Goal: Task Accomplishment & Management: Manage account settings

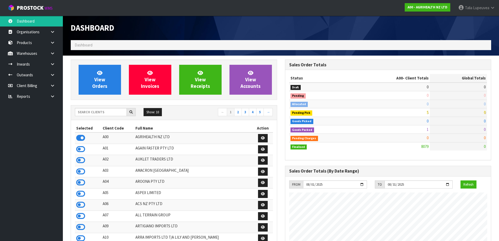
scroll to position [397, 214]
click at [115, 112] on input "text" at bounding box center [101, 112] width 52 height 8
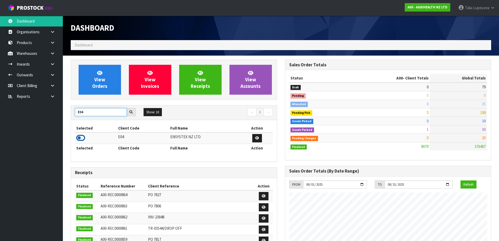
type input "E04"
click at [82, 138] on icon at bounding box center [80, 138] width 9 height 8
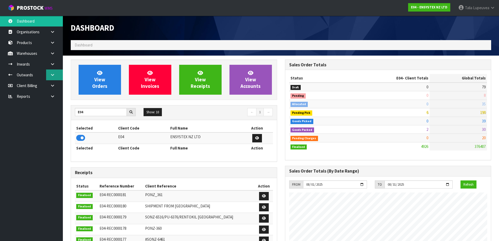
click at [53, 74] on icon at bounding box center [52, 75] width 5 height 4
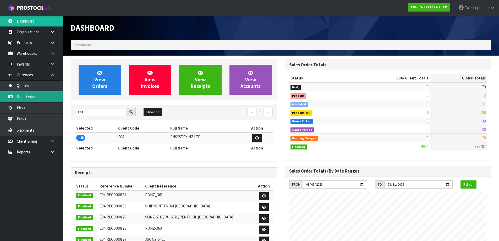
click at [47, 94] on link "Sales Orders" at bounding box center [31, 96] width 63 height 11
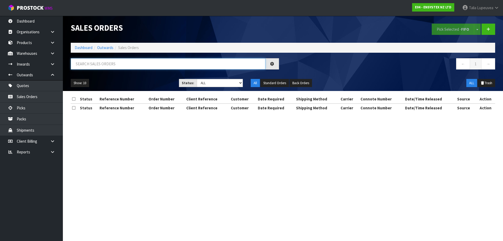
click at [95, 68] on input "text" at bounding box center [168, 63] width 195 height 11
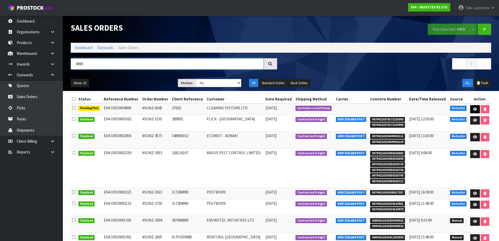
type input "4990"
click at [473, 109] on icon at bounding box center [475, 108] width 4 height 3
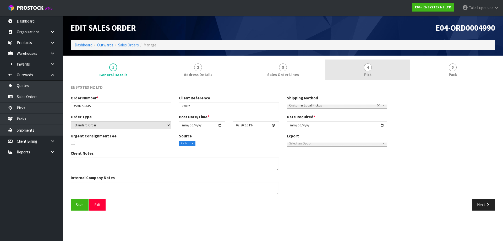
click at [379, 76] on link "4 Pick" at bounding box center [368, 70] width 85 height 21
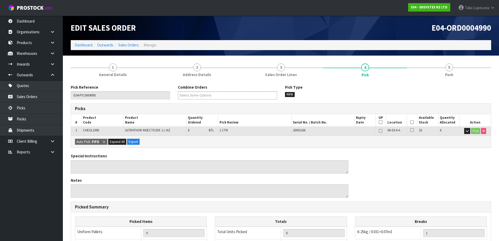
click at [411, 122] on icon at bounding box center [413, 122] width 4 height 0
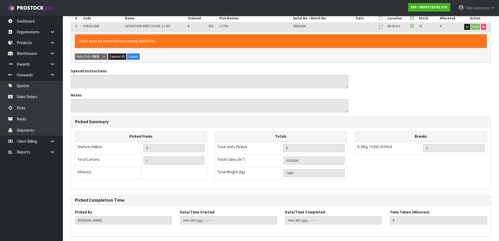
scroll to position [124, 0]
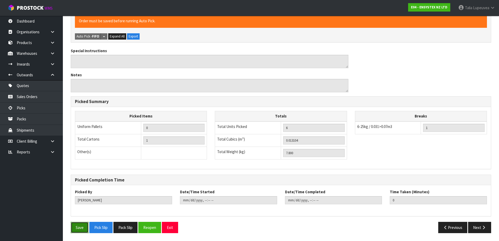
click at [78, 226] on button "Save" at bounding box center [80, 227] width 18 height 11
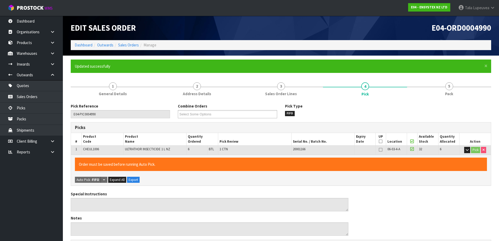
type input "Talia Lupeuvea"
type input "2025-08-13T09:09:52"
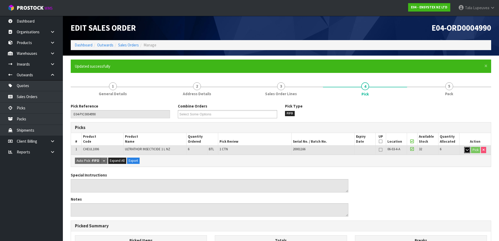
click at [468, 152] on button "button" at bounding box center [468, 150] width 6 height 6
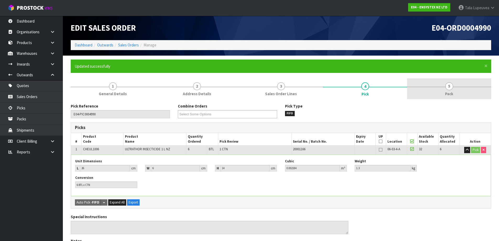
click at [463, 83] on link "5 Pack" at bounding box center [449, 88] width 84 height 21
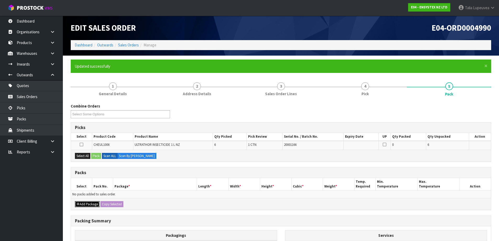
click at [94, 204] on button "Add Package" at bounding box center [87, 204] width 25 height 6
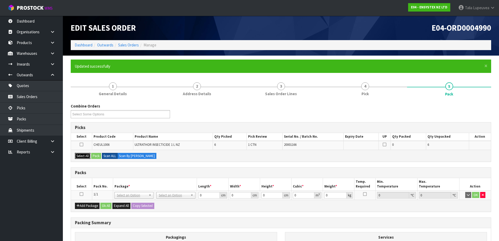
drag, startPoint x: 83, startPoint y: 155, endPoint x: 104, endPoint y: 156, distance: 21.3
click at [86, 155] on button "Select All" at bounding box center [82, 156] width 15 height 6
click at [95, 156] on button "Pack" at bounding box center [96, 156] width 10 height 6
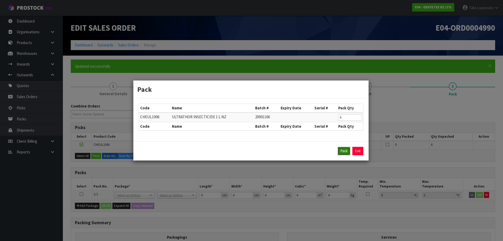
click at [345, 150] on button "Pack" at bounding box center [344, 151] width 13 height 8
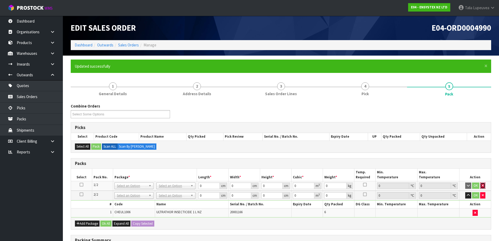
drag, startPoint x: 486, startPoint y: 184, endPoint x: 308, endPoint y: 198, distance: 178.5
click at [486, 185] on button "button" at bounding box center [483, 185] width 5 height 6
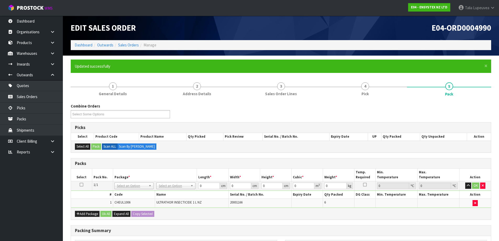
drag, startPoint x: 169, startPoint y: 182, endPoint x: 170, endPoint y: 185, distance: 3.3
click at [170, 182] on td "No Packaging Cartons PLT GEN120 (1200 X 1000) PLT ONE WAY SKID CHEP HIRE PALLET…" at bounding box center [176, 185] width 42 height 9
click at [167, 195] on input "text" at bounding box center [176, 193] width 36 height 7
type input "ret"
type input "7.8"
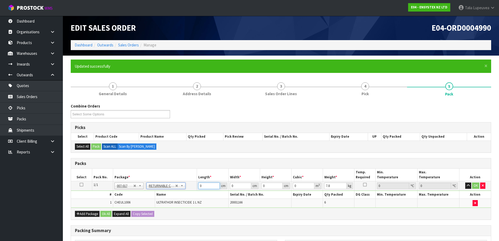
drag, startPoint x: 205, startPoint y: 186, endPoint x: 200, endPoint y: 184, distance: 5.5
click at [196, 185] on tr "1/1 NONE 007-001 007-002 007-004 007-009 007-013 007-014 007-015 007-017 007-01…" at bounding box center [281, 185] width 420 height 9
type input "120"
type input "100"
type input "4"
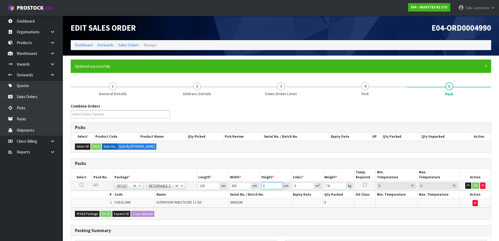
type input "0.048"
type input "40"
type input "0.48"
type input "40"
type input "8"
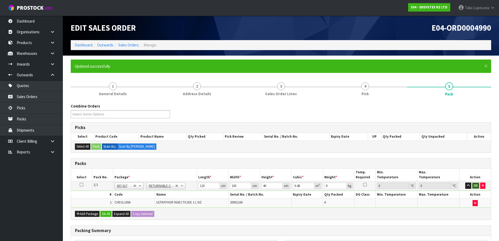
click at [478, 182] on button "OK" at bounding box center [475, 185] width 7 height 6
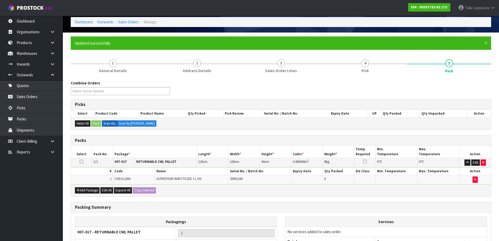
scroll to position [78, 0]
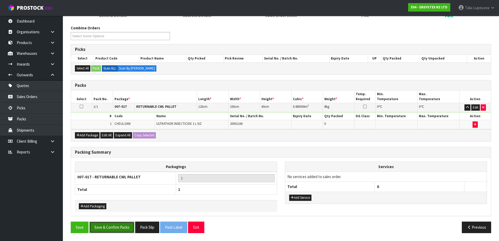
drag, startPoint x: 119, startPoint y: 225, endPoint x: 123, endPoint y: 224, distance: 3.8
click at [119, 225] on button "Save & Confirm Packs" at bounding box center [111, 227] width 45 height 11
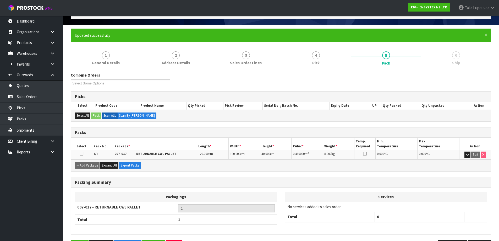
scroll to position [49, 0]
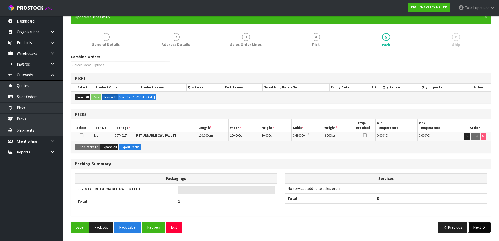
drag, startPoint x: 482, startPoint y: 223, endPoint x: 479, endPoint y: 222, distance: 3.5
click at [482, 223] on button "Next" at bounding box center [480, 227] width 23 height 11
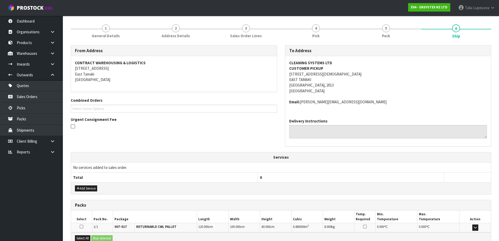
scroll to position [118, 0]
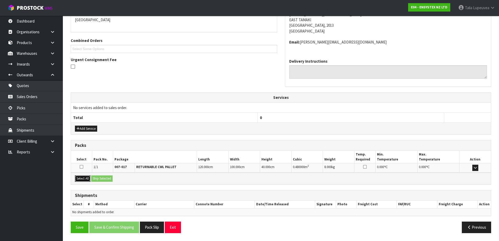
drag, startPoint x: 79, startPoint y: 177, endPoint x: 97, endPoint y: 178, distance: 17.8
click at [80, 177] on button "Select All" at bounding box center [82, 178] width 15 height 6
click at [99, 176] on button "Ship Selected" at bounding box center [101, 178] width 21 height 6
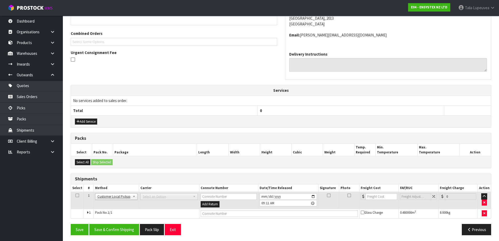
scroll to position [127, 0]
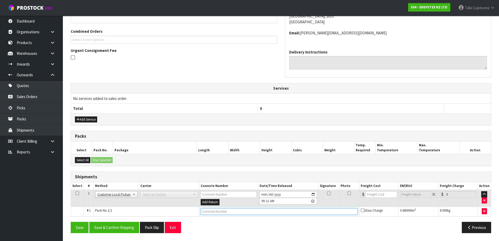
click at [218, 212] on input "text" at bounding box center [279, 211] width 157 height 7
type input "CUSTOMER COLLECTED"
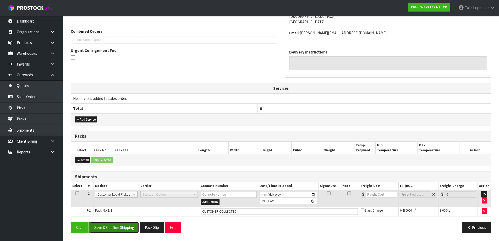
click at [121, 230] on button "Save & Confirm Shipping" at bounding box center [114, 227] width 50 height 11
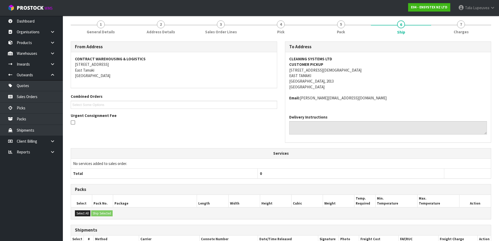
scroll to position [0, 0]
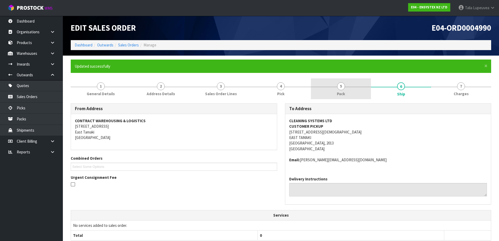
click at [352, 90] on link "5 Pack" at bounding box center [341, 88] width 60 height 21
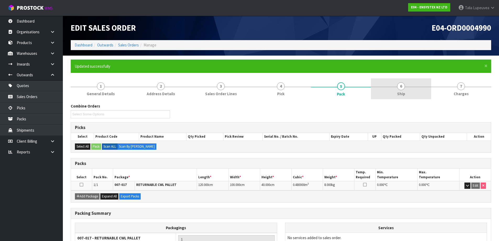
click at [418, 94] on link "6 Ship" at bounding box center [401, 88] width 60 height 21
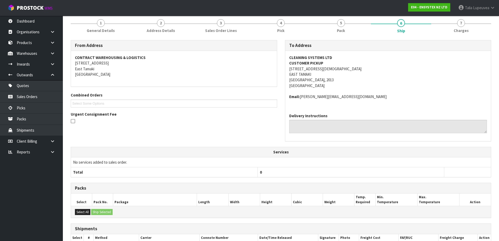
scroll to position [114, 0]
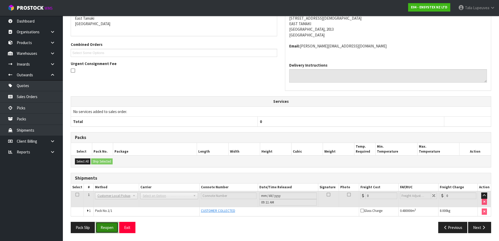
click at [107, 232] on button "Reopen" at bounding box center [107, 227] width 23 height 11
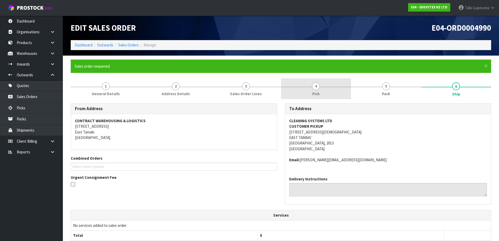
drag, startPoint x: 322, startPoint y: 90, endPoint x: 332, endPoint y: 94, distance: 10.6
click at [322, 90] on link "4 Pick" at bounding box center [316, 88] width 70 height 21
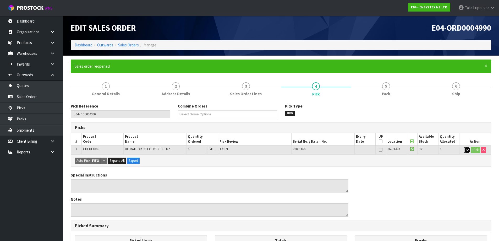
click at [465, 150] on button "button" at bounding box center [468, 150] width 6 height 6
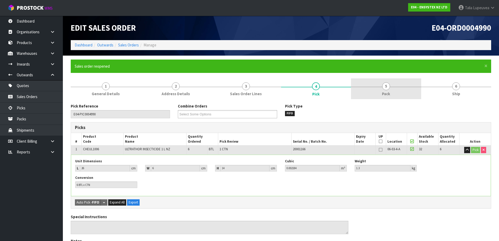
click at [382, 94] on link "5 Pack" at bounding box center [386, 88] width 70 height 21
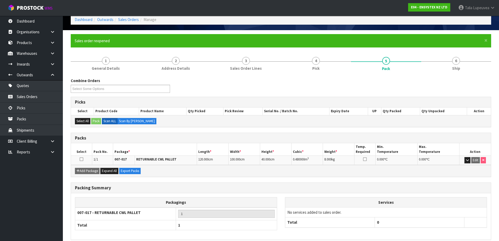
scroll to position [49, 0]
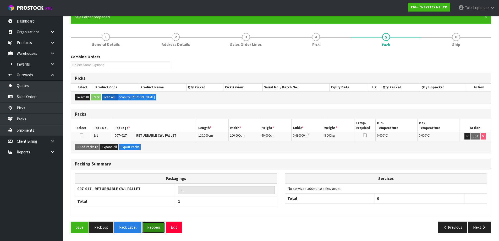
click at [155, 230] on button "Reopen" at bounding box center [153, 227] width 23 height 11
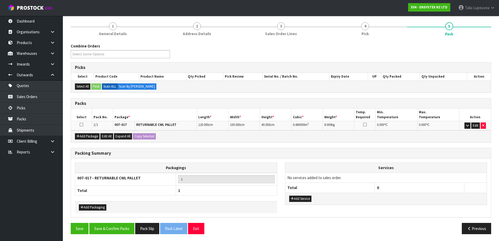
scroll to position [61, 0]
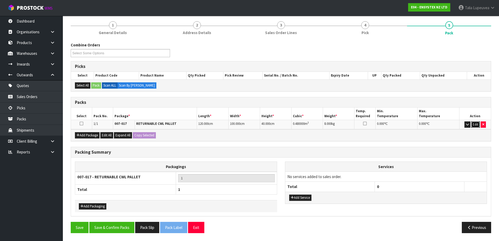
click at [478, 123] on button "Edit" at bounding box center [476, 124] width 9 height 6
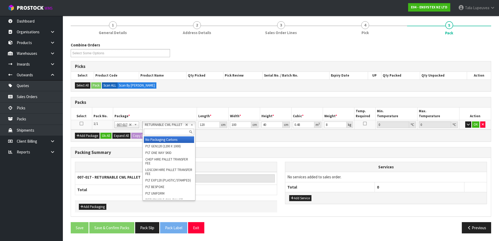
drag, startPoint x: 169, startPoint y: 141, endPoint x: 183, endPoint y: 132, distance: 16.1
type input "0"
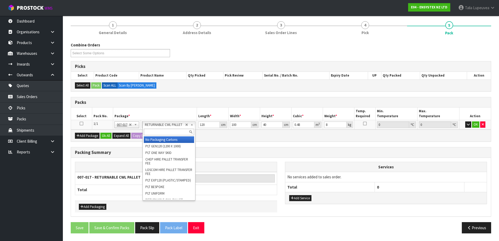
type input "0"
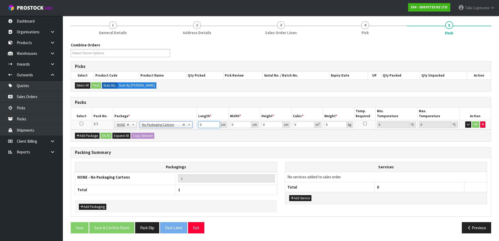
drag, startPoint x: 205, startPoint y: 124, endPoint x: 160, endPoint y: 122, distance: 45.4
click at [160, 122] on tr "1/1 NONE 007-001 007-002 007-004 007-009 007-013 007-014 007-015 007-017 007-01…" at bounding box center [281, 124] width 420 height 9
type input "24"
type input "16"
type input "2"
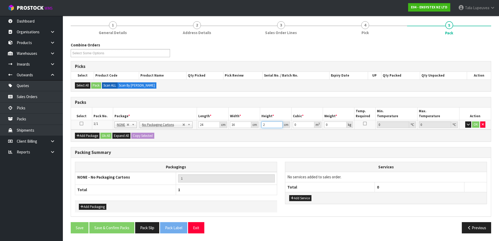
type input "0.000768"
type input "20"
type input "0.00768"
type input "2"
type input "0.000768"
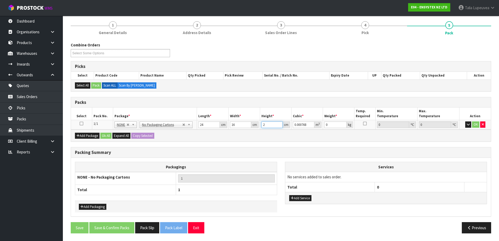
type input "24"
type input "0.009216"
type input "24"
type input "7"
click at [107, 134] on button "Ok All" at bounding box center [105, 136] width 11 height 6
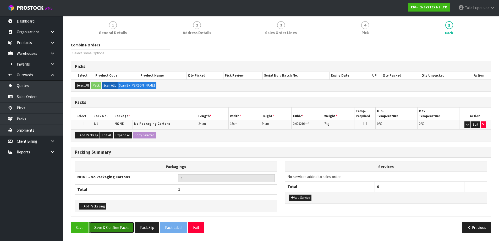
click at [108, 227] on button "Save & Confirm Packs" at bounding box center [111, 227] width 45 height 11
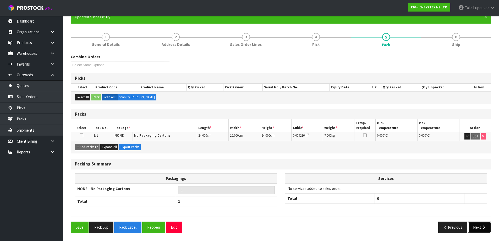
drag, startPoint x: 483, startPoint y: 231, endPoint x: 477, endPoint y: 231, distance: 6.0
click at [477, 231] on button "Next" at bounding box center [480, 227] width 23 height 11
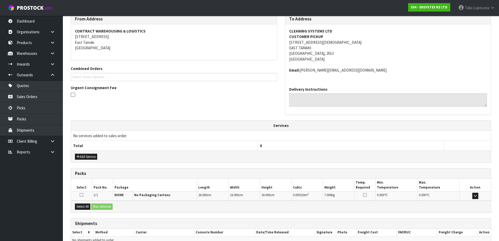
scroll to position [118, 0]
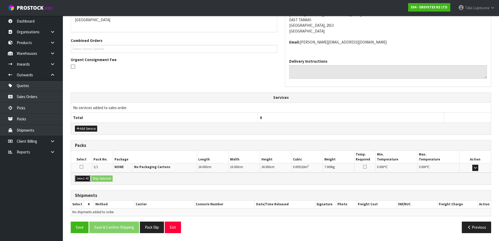
drag, startPoint x: 88, startPoint y: 179, endPoint x: 93, endPoint y: 179, distance: 5.2
click at [89, 179] on button "Select All" at bounding box center [82, 178] width 15 height 6
click at [113, 179] on button "Ship Selected" at bounding box center [101, 178] width 21 height 6
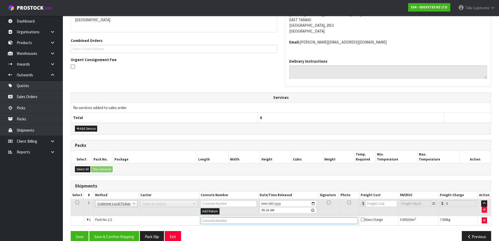
click at [214, 223] on input "text" at bounding box center [279, 220] width 157 height 7
type input "CUSTOMER COLLECTED"
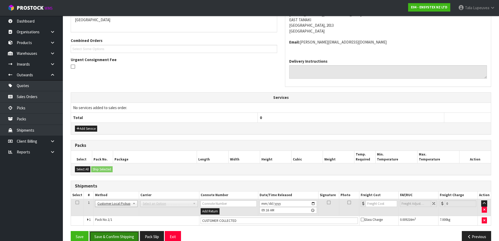
click at [125, 234] on button "Save & Confirm Shipping" at bounding box center [114, 236] width 50 height 11
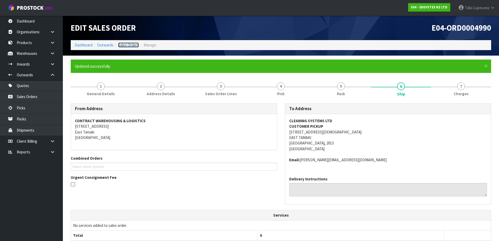
click at [133, 44] on link "Sales Orders" at bounding box center [128, 44] width 21 height 5
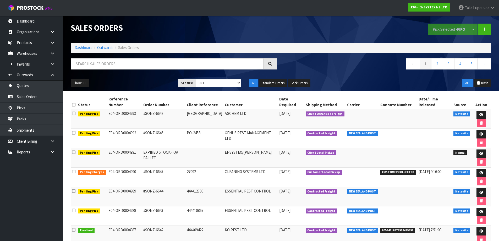
click at [387, 170] on span "CUSTOMER COLLECTED" at bounding box center [399, 172] width 36 height 5
copy tr "CUSTOMER COLLECTED"
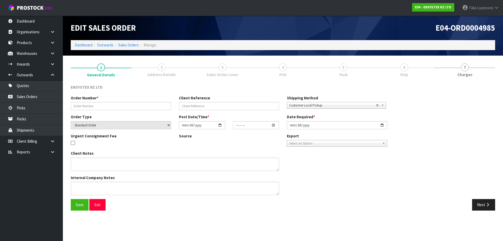
type input "#SONZ-6639"
type input "444226271"
select select "number:0"
type input "2025-08-11"
type input "12:15:13.000"
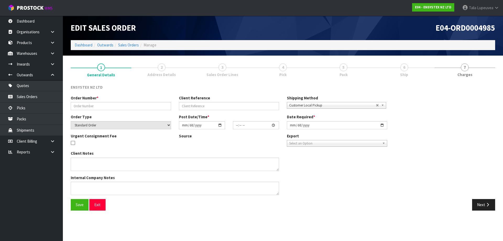
type input "2025-08-11"
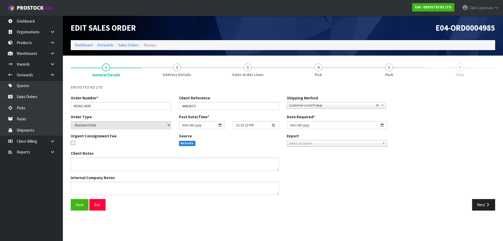
drag, startPoint x: 391, startPoint y: 72, endPoint x: 391, endPoint y: 82, distance: 9.7
click at [392, 72] on span "Pack" at bounding box center [389, 75] width 8 height 6
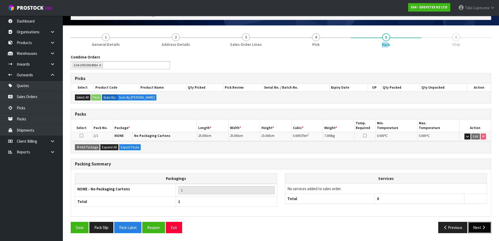
click at [475, 226] on button "Next" at bounding box center [480, 227] width 23 height 11
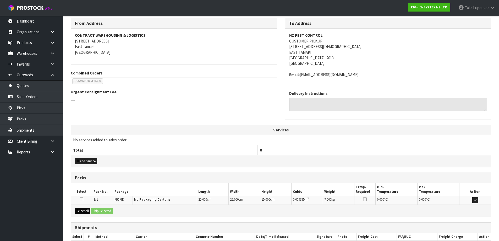
scroll to position [99, 0]
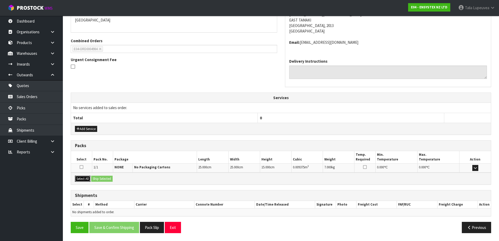
drag, startPoint x: 78, startPoint y: 179, endPoint x: 105, endPoint y: 179, distance: 27.3
click at [79, 179] on button "Select All" at bounding box center [82, 179] width 15 height 6
click at [105, 178] on button "Ship Selected" at bounding box center [101, 179] width 21 height 6
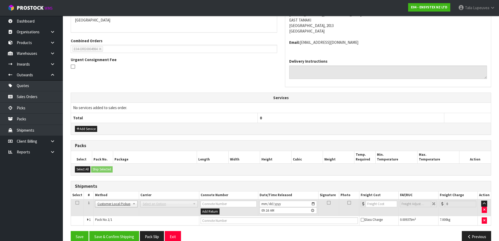
click at [232, 224] on td at bounding box center [280, 220] width 160 height 9
click at [232, 223] on input "text" at bounding box center [279, 220] width 157 height 7
paste input "CUSTOMER COLLECTED"
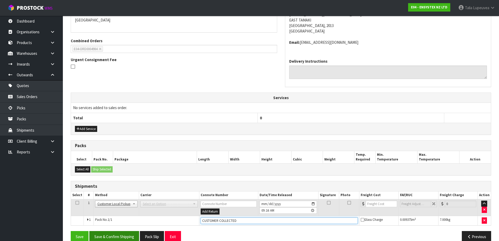
type input "CUSTOMER COLLECTED"
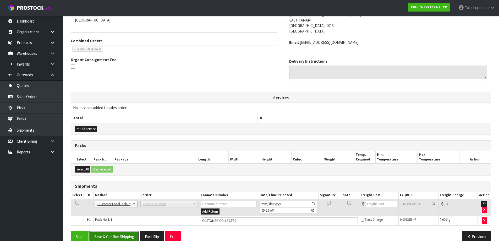
click at [126, 237] on button "Save & Confirm Shipping" at bounding box center [114, 236] width 50 height 11
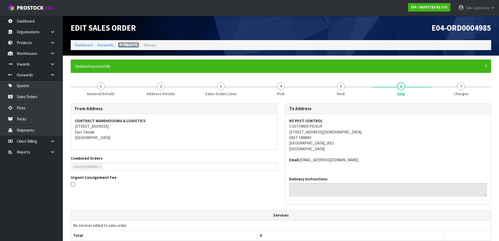
click at [133, 46] on link "Sales Orders" at bounding box center [128, 44] width 21 height 5
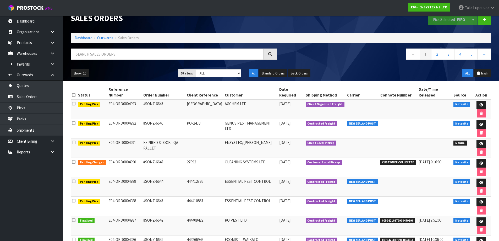
scroll to position [15, 0]
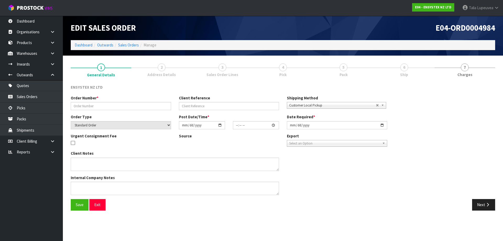
type input "#SONZ-6638"
type input "444141393"
select select "number:0"
type input "2025-08-11"
type input "12:15:09.000"
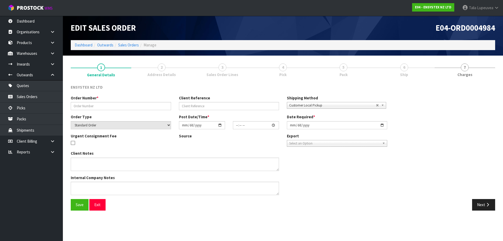
type input "2025-08-11"
type textarea "LABELLED RODENT STATIONS PLEASE"
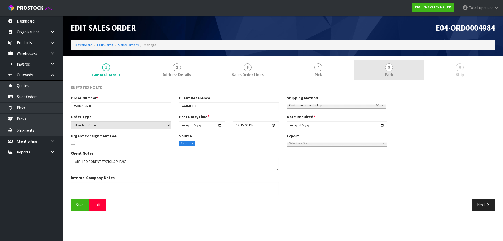
click at [386, 72] on link "5 Pack" at bounding box center [389, 70] width 71 height 21
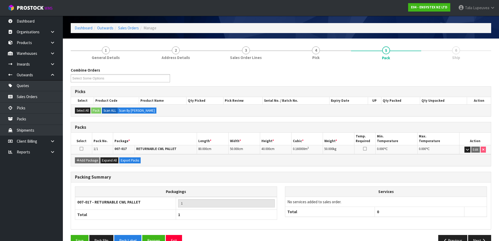
scroll to position [30, 0]
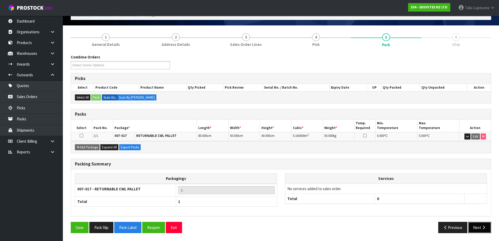
click at [476, 230] on button "Next" at bounding box center [480, 227] width 23 height 11
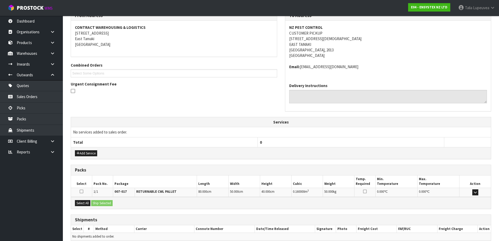
scroll to position [99, 0]
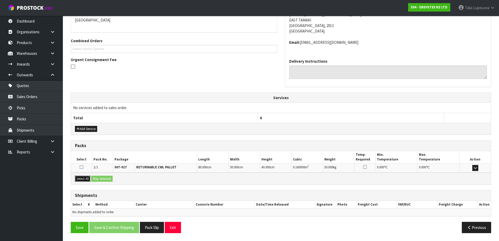
click at [79, 177] on button "Select All" at bounding box center [82, 179] width 15 height 6
click at [107, 179] on button "Ship Selected" at bounding box center [101, 179] width 21 height 6
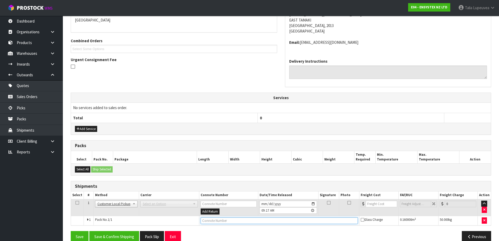
click at [231, 220] on input "text" at bounding box center [279, 220] width 157 height 7
paste input "CUSTOMER COLLECTED"
type input "CUSTOMER COLLECTED"
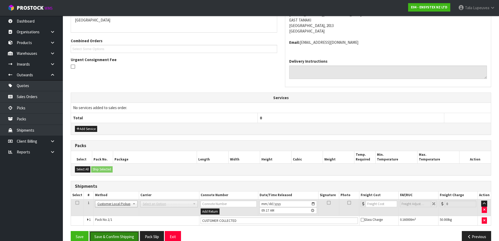
click at [126, 237] on button "Save & Confirm Shipping" at bounding box center [114, 236] width 50 height 11
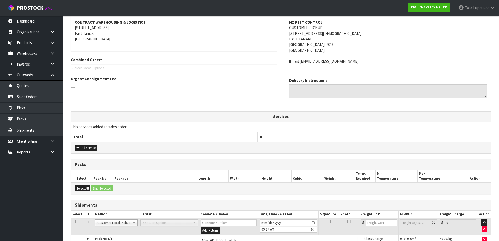
scroll to position [0, 0]
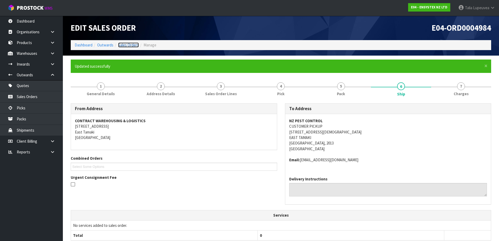
click at [126, 46] on link "Sales Orders" at bounding box center [128, 44] width 21 height 5
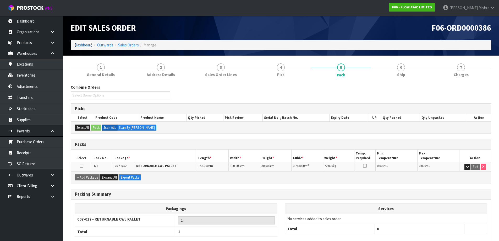
click at [81, 44] on link "Dashboard" at bounding box center [84, 44] width 18 height 5
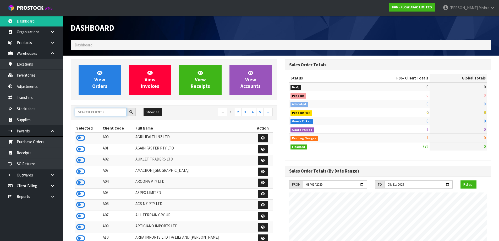
scroll to position [397, 214]
click at [88, 110] on input "text" at bounding box center [101, 112] width 52 height 8
type input "G02"
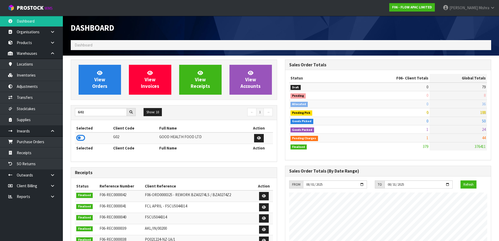
click at [78, 144] on th "Selected" at bounding box center [93, 148] width 37 height 8
click at [79, 140] on icon at bounding box center [80, 138] width 9 height 8
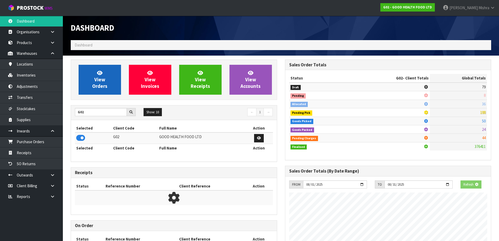
scroll to position [327, 214]
click at [100, 88] on span "View Orders" at bounding box center [99, 80] width 15 height 20
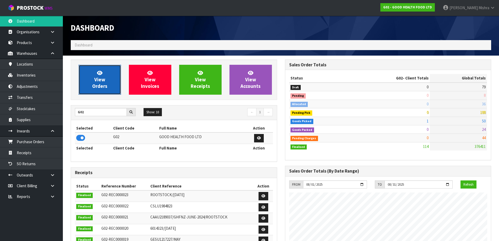
scroll to position [397, 214]
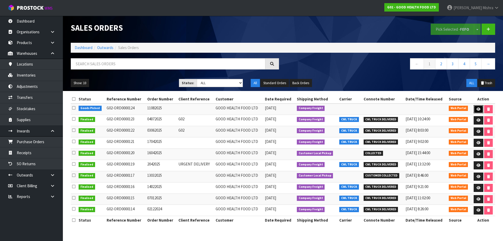
click at [474, 105] on link at bounding box center [479, 109] width 10 height 8
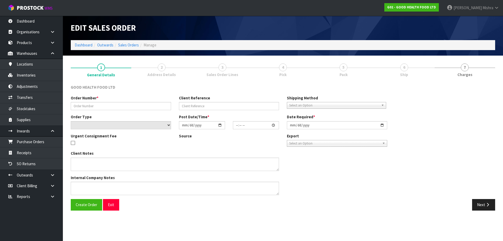
type input "11082025"
select select "number:0"
type input "2025-08-11"
type input "15:09:00.000"
type input "2025-08-12"
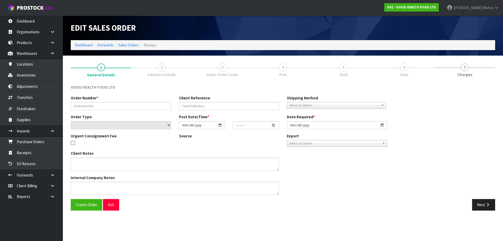
type textarea "DELIVERY INSTRUCTION FOR OUR ORDER: - OLD STOCK TO BE DELIVERED FIRST - DELIVER…"
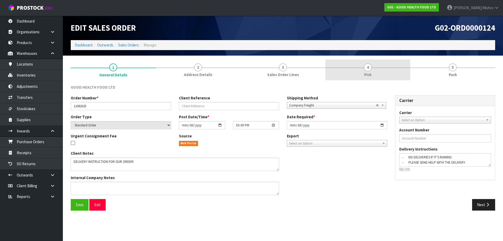
click at [400, 71] on link "4 Pick" at bounding box center [368, 70] width 85 height 21
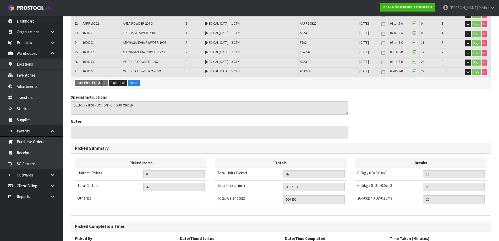
scroll to position [361, 0]
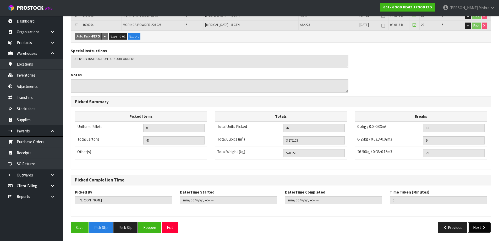
click at [479, 224] on button "Next" at bounding box center [480, 227] width 23 height 11
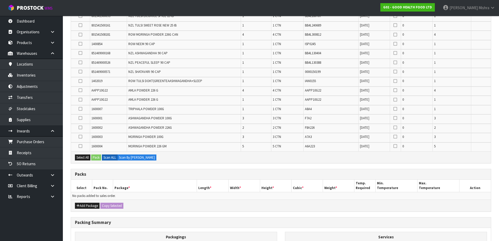
scroll to position [289, 0]
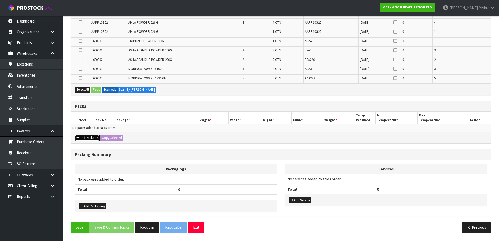
click at [88, 138] on button "Add Package" at bounding box center [87, 138] width 25 height 6
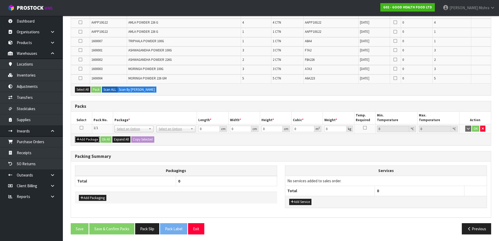
click at [88, 138] on button "Add Package" at bounding box center [87, 139] width 25 height 6
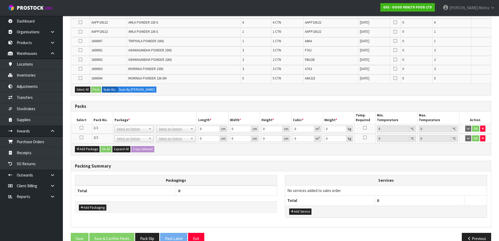
click at [82, 128] on icon at bounding box center [82, 128] width 4 height 0
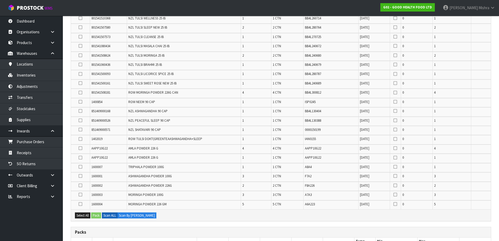
scroll to position [184, 0]
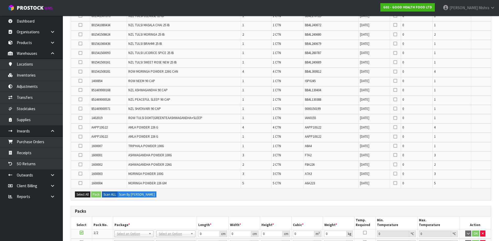
click at [82, 109] on icon at bounding box center [81, 109] width 4 height 0
click at [0, 0] on input "checkbox" at bounding box center [0, 0] width 0 height 0
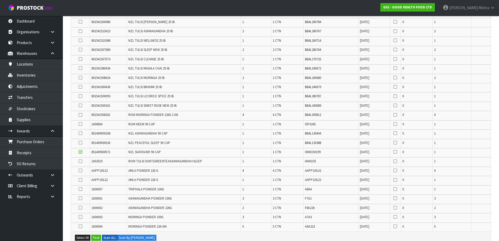
scroll to position [132, 0]
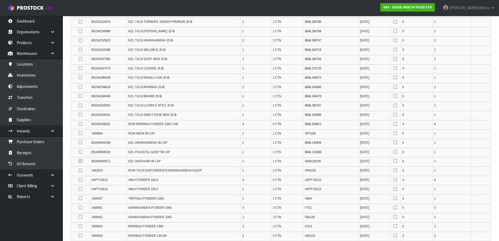
click at [81, 22] on icon at bounding box center [81, 22] width 4 height 0
click at [0, 0] on input "checkbox" at bounding box center [0, 0] width 0 height 0
click at [81, 152] on icon at bounding box center [81, 152] width 4 height 0
click at [0, 0] on input "checkbox" at bounding box center [0, 0] width 0 height 0
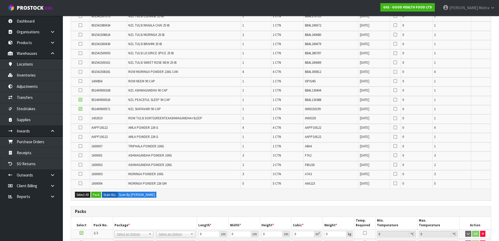
scroll to position [184, 0]
click at [81, 183] on icon at bounding box center [81, 183] width 4 height 0
click at [0, 0] on input "checkbox" at bounding box center [0, 0] width 0 height 0
click at [80, 174] on icon at bounding box center [81, 174] width 4 height 0
click at [0, 0] on input "checkbox" at bounding box center [0, 0] width 0 height 0
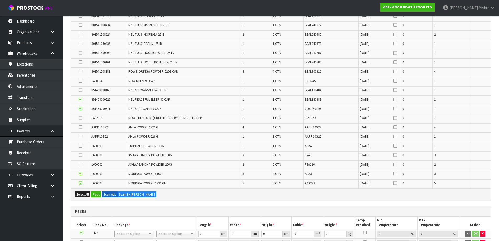
click at [80, 165] on icon at bounding box center [81, 164] width 4 height 0
click at [0, 0] on input "checkbox" at bounding box center [0, 0] width 0 height 0
click at [80, 155] on icon at bounding box center [81, 155] width 4 height 0
click at [0, 0] on input "checkbox" at bounding box center [0, 0] width 0 height 0
click at [79, 146] on icon at bounding box center [81, 146] width 4 height 0
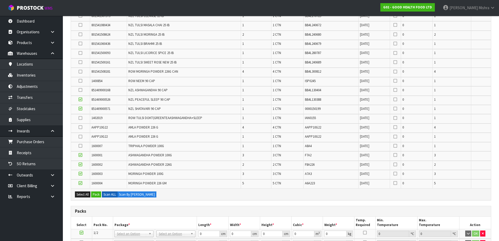
click at [0, 0] on input "checkbox" at bounding box center [0, 0] width 0 height 0
click at [79, 34] on icon at bounding box center [81, 34] width 4 height 0
click at [0, 0] on input "checkbox" at bounding box center [0, 0] width 0 height 0
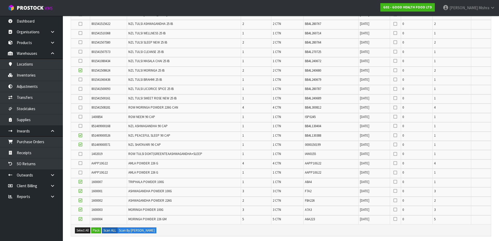
scroll to position [132, 0]
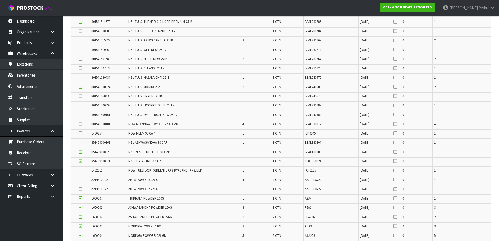
click at [80, 31] on icon at bounding box center [81, 31] width 4 height 0
click at [0, 0] on input "checkbox" at bounding box center [0, 0] width 0 height 0
click at [81, 96] on icon at bounding box center [81, 96] width 4 height 0
click at [0, 0] on input "checkbox" at bounding box center [0, 0] width 0 height 0
click at [82, 50] on icon at bounding box center [81, 50] width 4 height 0
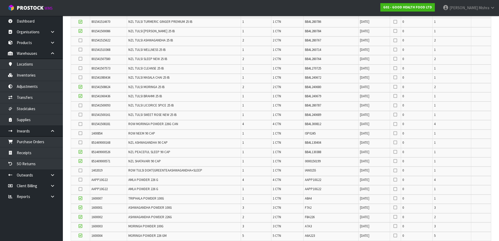
click at [0, 0] on input "checkbox" at bounding box center [0, 0] width 0 height 0
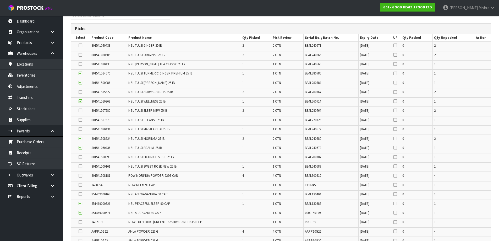
scroll to position [79, 0]
click at [79, 65] on icon at bounding box center [81, 65] width 4 height 0
click at [0, 0] on input "checkbox" at bounding box center [0, 0] width 0 height 0
click at [81, 195] on icon at bounding box center [81, 195] width 4 height 0
click at [0, 0] on input "checkbox" at bounding box center [0, 0] width 0 height 0
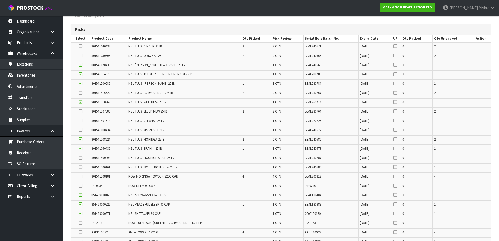
click at [80, 177] on icon at bounding box center [81, 176] width 4 height 0
click at [0, 0] on input "checkbox" at bounding box center [0, 0] width 0 height 0
click at [80, 186] on icon at bounding box center [81, 186] width 4 height 0
click at [0, 0] on input "checkbox" at bounding box center [0, 0] width 0 height 0
click at [81, 223] on icon at bounding box center [81, 223] width 4 height 0
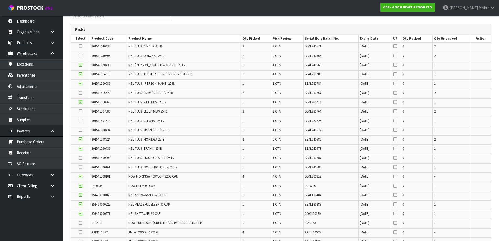
click at [0, 0] on input "checkbox" at bounding box center [0, 0] width 0 height 0
click at [81, 232] on icon at bounding box center [81, 232] width 4 height 0
click at [0, 0] on input "checkbox" at bounding box center [0, 0] width 0 height 0
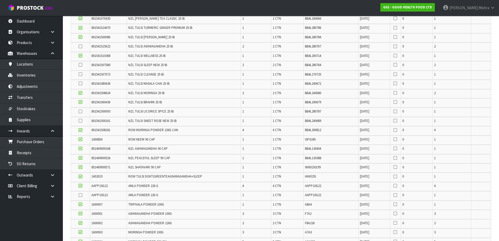
scroll to position [132, 0]
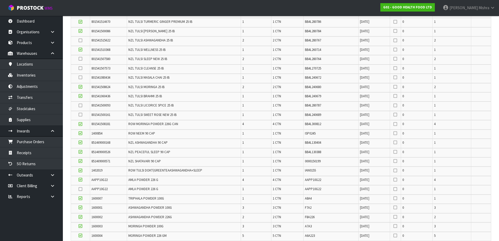
click at [82, 187] on label at bounding box center [81, 189] width 4 height 5
click at [0, 0] on input "checkbox" at bounding box center [0, 0] width 0 height 0
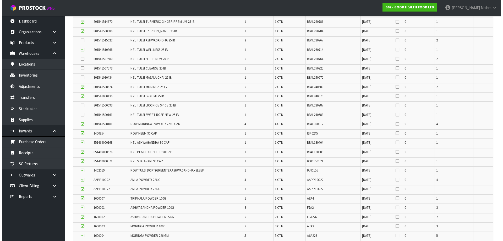
scroll to position [236, 0]
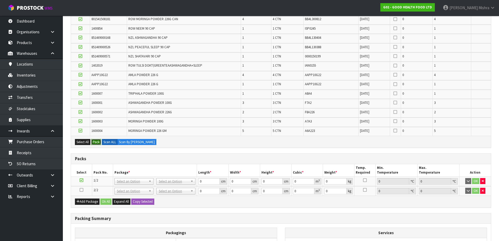
click at [95, 144] on button "Pack" at bounding box center [96, 142] width 10 height 6
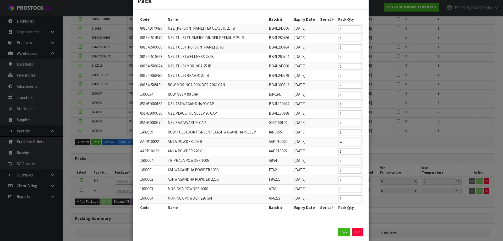
scroll to position [25, 0]
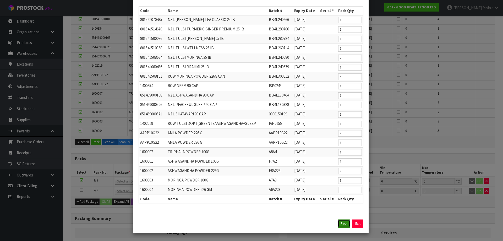
click at [342, 227] on button "Pack" at bounding box center [344, 223] width 13 height 8
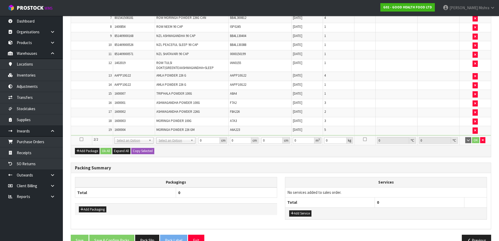
scroll to position [307, 0]
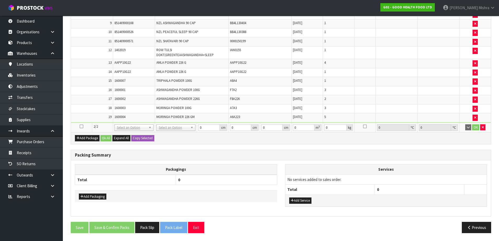
click at [82, 126] on icon at bounding box center [82, 126] width 4 height 0
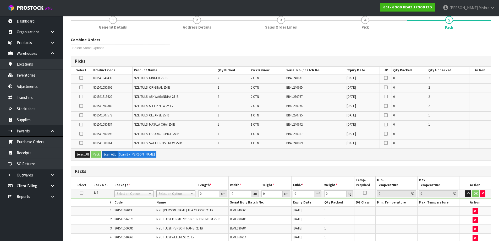
scroll to position [45, 0]
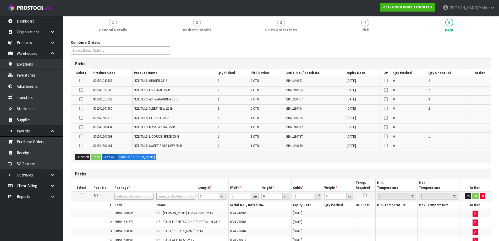
click at [82, 80] on icon at bounding box center [81, 80] width 4 height 0
click at [0, 0] on input "checkbox" at bounding box center [0, 0] width 0 height 0
click at [84, 120] on td at bounding box center [81, 118] width 21 height 9
click at [80, 118] on icon at bounding box center [81, 118] width 4 height 0
click at [0, 0] on input "checkbox" at bounding box center [0, 0] width 0 height 0
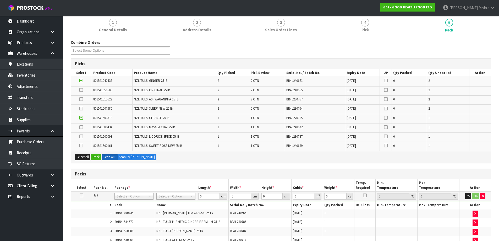
click at [80, 146] on icon at bounding box center [81, 146] width 4 height 0
click at [0, 0] on input "checkbox" at bounding box center [0, 0] width 0 height 0
click at [81, 137] on icon at bounding box center [81, 136] width 4 height 0
click at [0, 0] on input "checkbox" at bounding box center [0, 0] width 0 height 0
click at [80, 127] on icon at bounding box center [81, 127] width 4 height 0
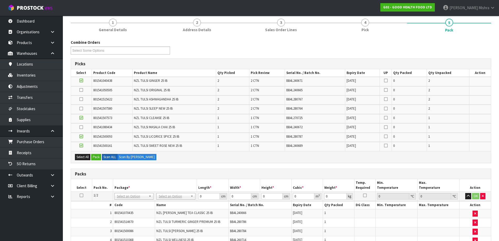
click at [0, 0] on input "checkbox" at bounding box center [0, 0] width 0 height 0
click at [80, 90] on icon at bounding box center [81, 90] width 4 height 0
click at [0, 0] on input "checkbox" at bounding box center [0, 0] width 0 height 0
click at [79, 101] on td at bounding box center [81, 99] width 21 height 9
click at [81, 99] on icon at bounding box center [81, 99] width 4 height 0
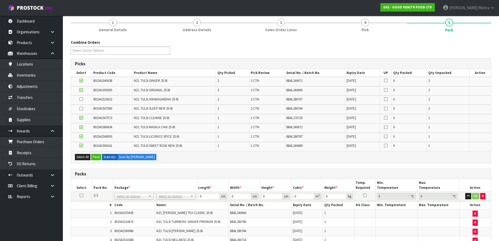
click at [0, 0] on input "checkbox" at bounding box center [0, 0] width 0 height 0
click at [81, 109] on icon at bounding box center [81, 109] width 4 height 0
click at [0, 0] on input "checkbox" at bounding box center [0, 0] width 0 height 0
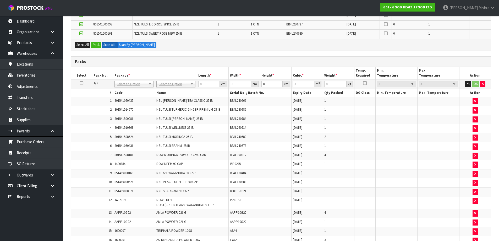
scroll to position [97, 0]
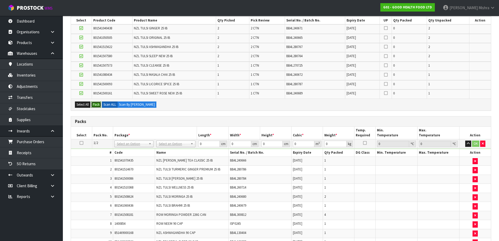
click at [98, 106] on button "Pack" at bounding box center [96, 104] width 10 height 6
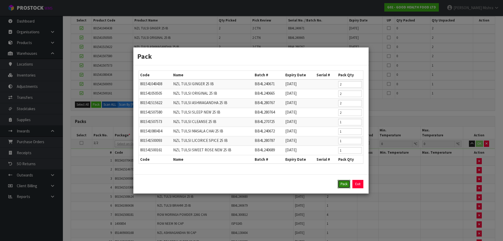
click at [343, 185] on button "Pack" at bounding box center [344, 184] width 13 height 8
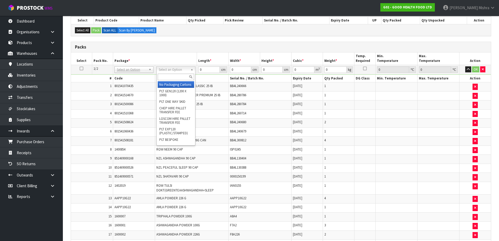
click at [180, 78] on input "text" at bounding box center [176, 77] width 36 height 7
click at [174, 77] on input "rert" at bounding box center [176, 77] width 36 height 7
type input "ret"
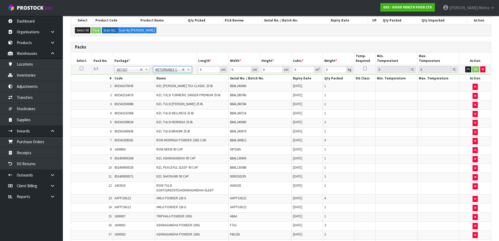
type input "327.35"
drag, startPoint x: 204, startPoint y: 70, endPoint x: 197, endPoint y: 70, distance: 7.1
click at [197, 70] on td "0 cm" at bounding box center [212, 69] width 31 height 9
type input "120"
type input "100"
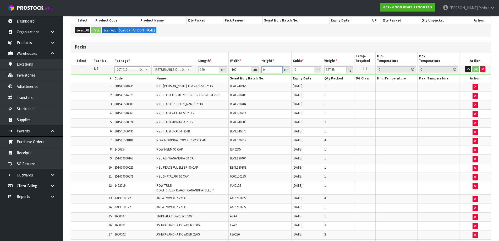
type input "1"
type input "0.012"
type input "12"
type input "0.144"
type input "120"
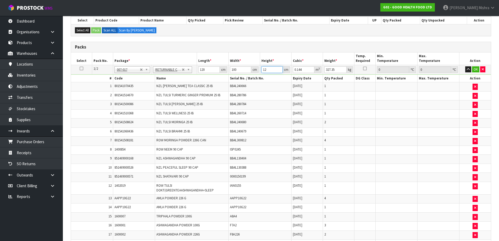
type input "1.44"
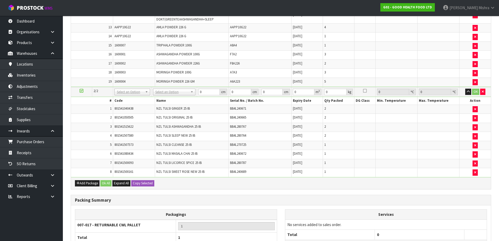
scroll to position [281, 0]
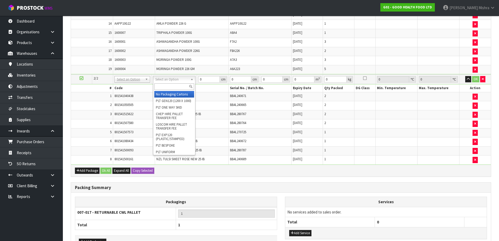
type input "120"
click at [177, 86] on input "text" at bounding box center [174, 86] width 40 height 7
type input "ret"
drag, startPoint x: 175, startPoint y: 95, endPoint x: 186, endPoint y: 86, distance: 14.0
type input "2"
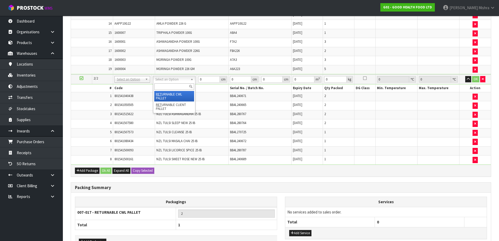
type input "193"
drag, startPoint x: 206, startPoint y: 78, endPoint x: 195, endPoint y: 78, distance: 11.5
click at [195, 78] on tr "2/2 NONE 007-001 007-002 007-004 007-009 007-013 007-014 007-015 007-017 007-01…" at bounding box center [281, 79] width 420 height 10
type input "120"
type input "100"
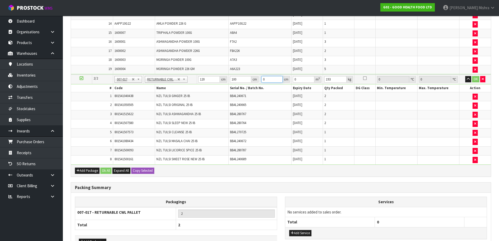
type input "1"
type input "0.012"
type input "12"
type input "0.144"
type input "120"
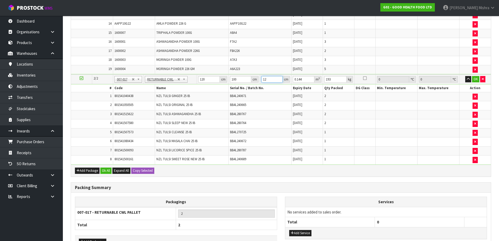
type input "1.44"
drag, startPoint x: 261, startPoint y: 80, endPoint x: 255, endPoint y: 82, distance: 6.5
click at [255, 82] on tr "2/2 NONE 007-001 007-002 007-004 007-009 007-013 007-014 007-015 007-017 007-01…" at bounding box center [281, 79] width 420 height 10
type input "9"
type input "0.108"
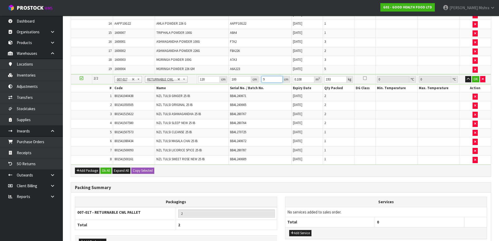
type input "95"
type input "1.14"
type input "95"
click at [108, 171] on button "Ok All" at bounding box center [105, 171] width 11 height 6
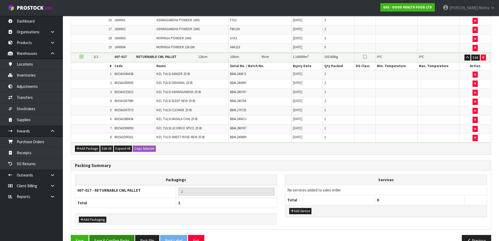
scroll to position [315, 0]
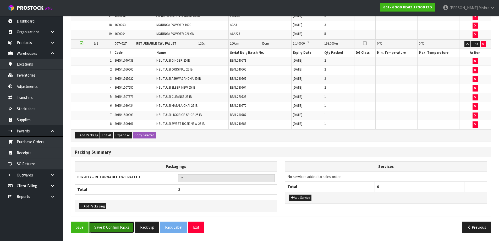
click at [110, 227] on button "Save & Confirm Packs" at bounding box center [111, 227] width 45 height 11
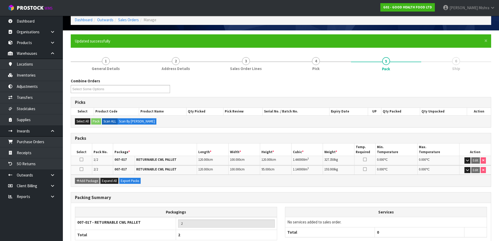
scroll to position [59, 0]
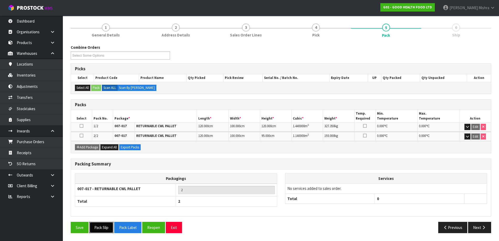
click at [101, 226] on button "Pack Slip" at bounding box center [101, 227] width 24 height 11
click at [103, 228] on button "Pack Slip" at bounding box center [101, 227] width 24 height 11
click at [489, 227] on button "Next" at bounding box center [480, 227] width 23 height 11
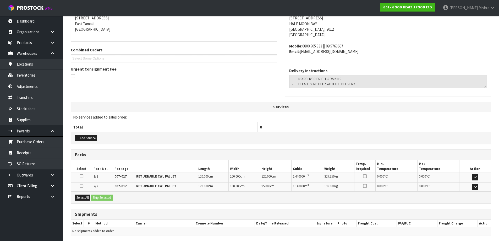
scroll to position [127, 0]
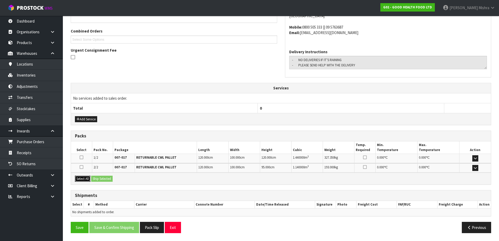
click at [80, 179] on button "Select All" at bounding box center [82, 179] width 15 height 6
click at [101, 176] on button "Ship Selected" at bounding box center [101, 179] width 21 height 6
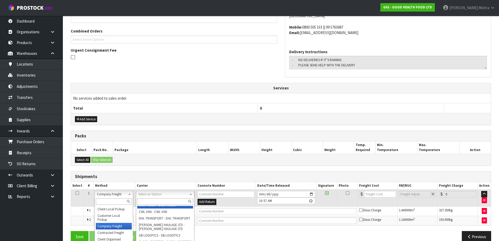
scroll to position [101, 0]
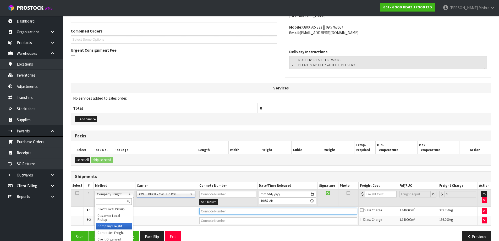
click at [229, 213] on input "text" at bounding box center [279, 211] width 158 height 7
type input "CWL TURCK DELIVERY"
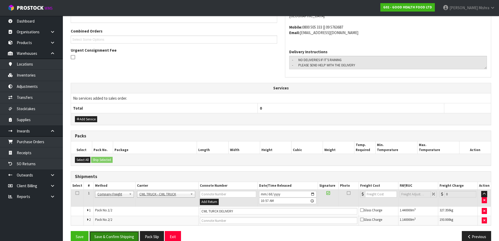
click at [119, 237] on button "Save & Confirm Shipping" at bounding box center [114, 236] width 50 height 11
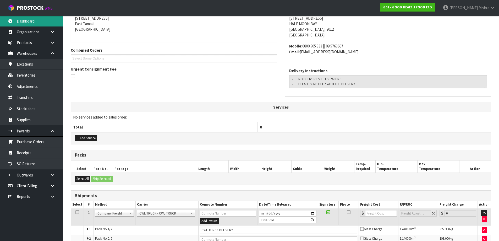
scroll to position [0, 0]
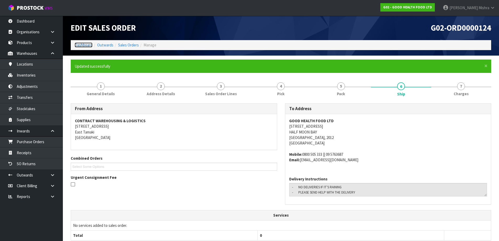
click at [80, 45] on link "Dashboard" at bounding box center [84, 44] width 18 height 5
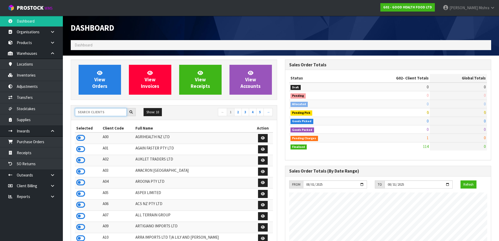
click at [106, 113] on input "text" at bounding box center [101, 112] width 52 height 8
type input "S12"
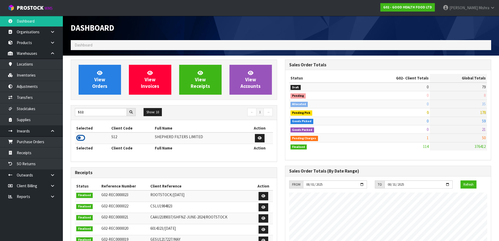
click at [83, 137] on icon at bounding box center [80, 138] width 9 height 8
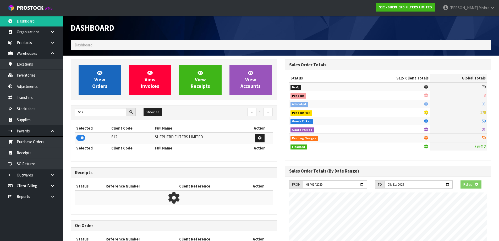
scroll to position [327, 214]
click at [100, 84] on span "View Orders" at bounding box center [99, 80] width 15 height 20
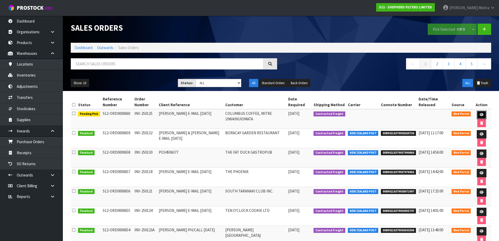
click at [480, 115] on icon at bounding box center [482, 114] width 4 height 3
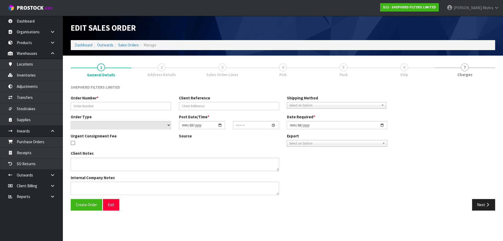
type input "INV-250125"
type input "SANDI E-MAIL 05.08.25"
select select "number:0"
type input "2025-08-12"
type input "16:53:00.000"
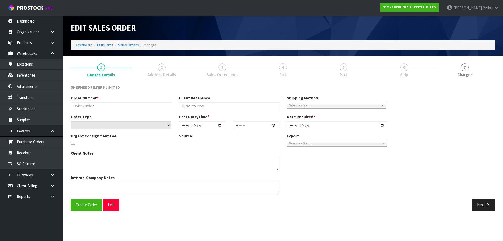
type input "2025-08-12"
type textarea "I HAVE ADDED THE NEW INSTALL KIT AND THE ORDER IS READY TO SHIP AGAIN."
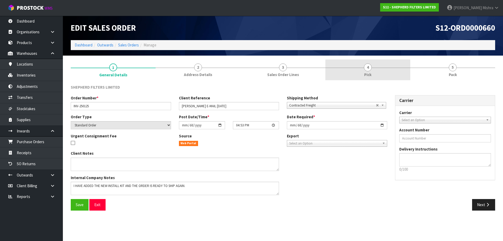
click at [390, 73] on link "4 Pick" at bounding box center [368, 70] width 85 height 21
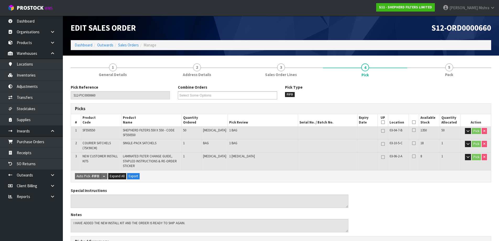
click at [409, 123] on th "Picked" at bounding box center [414, 120] width 10 height 12
click at [412, 122] on icon at bounding box center [414, 122] width 4 height 0
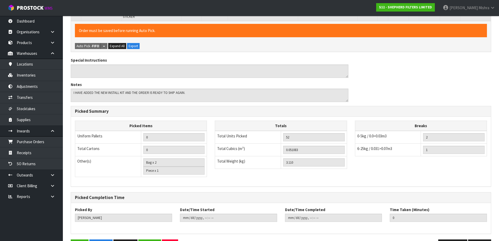
scroll to position [167, 0]
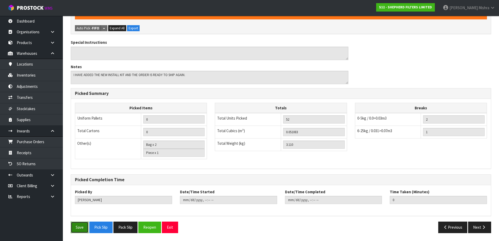
click at [76, 224] on button "Save" at bounding box center [80, 227] width 18 height 11
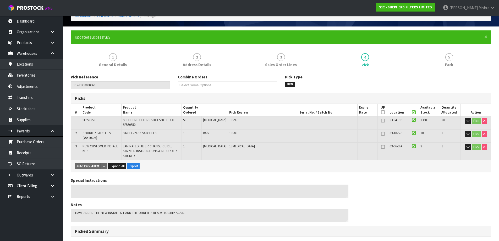
scroll to position [157, 0]
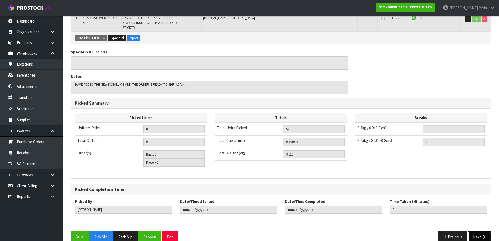
click at [486, 238] on icon "button" at bounding box center [484, 237] width 5 height 4
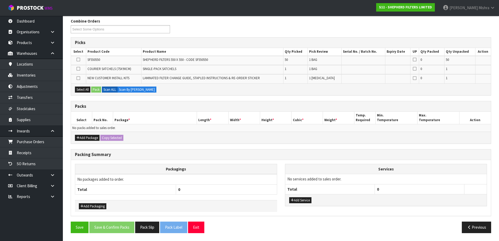
scroll to position [85, 0]
click at [91, 138] on button "Add Package" at bounding box center [87, 138] width 25 height 6
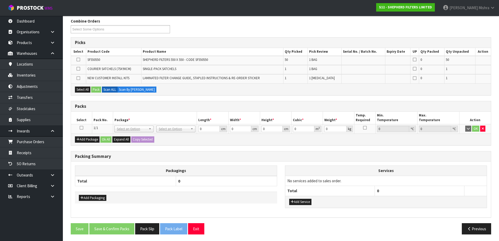
click at [82, 128] on icon at bounding box center [82, 128] width 4 height 0
drag, startPoint x: 83, startPoint y: 88, endPoint x: 91, endPoint y: 88, distance: 8.4
click at [83, 88] on button "Select All" at bounding box center [82, 90] width 15 height 6
click at [93, 88] on button "Pack" at bounding box center [96, 90] width 10 height 6
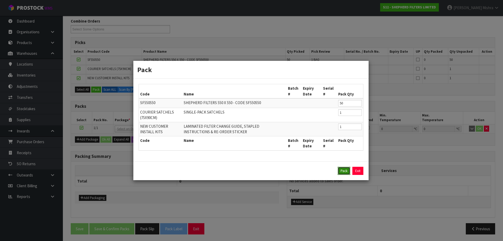
click at [342, 171] on button "Pack" at bounding box center [344, 171] width 13 height 8
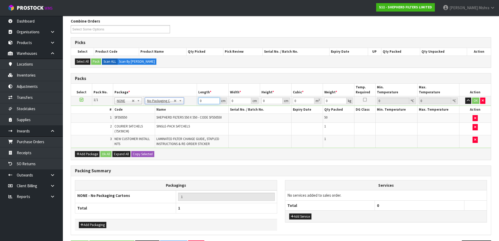
drag, startPoint x: 212, startPoint y: 98, endPoint x: 186, endPoint y: 98, distance: 25.2
click at [186, 98] on tr "1/1 NONE 007-001 007-002 007-004 007-009 007-013 007-014 007-015 007-017 007-01…" at bounding box center [281, 100] width 420 height 9
type input "569"
type input "17"
click at [208, 101] on input "569" at bounding box center [208, 101] width 21 height 7
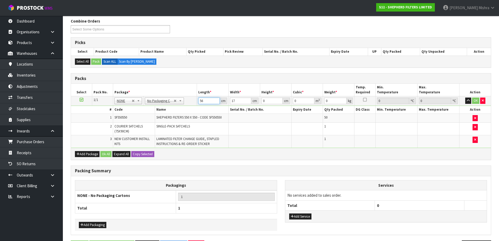
type input "56"
type input "28"
type input "2"
type input "0.003136"
type input "28"
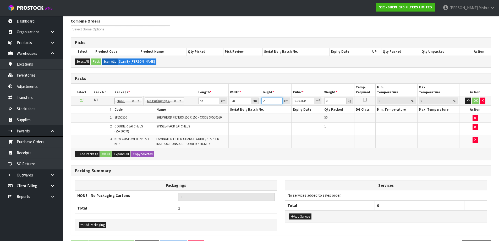
type input "0.043904"
type input "28"
type input "3"
drag, startPoint x: 107, startPoint y: 157, endPoint x: 112, endPoint y: 160, distance: 6.8
click at [107, 156] on button "Ok All" at bounding box center [105, 154] width 11 height 6
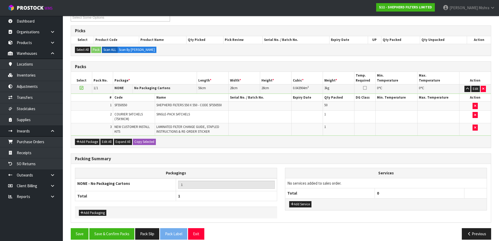
scroll to position [103, 0]
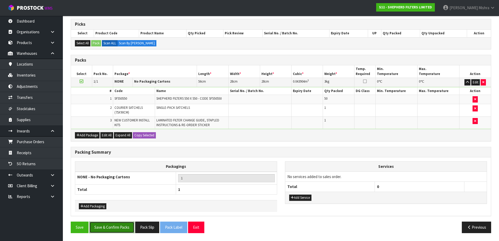
click at [122, 230] on button "Save & Confirm Packs" at bounding box center [111, 227] width 45 height 11
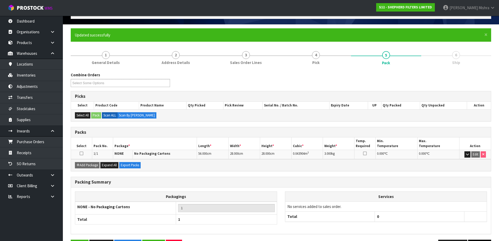
scroll to position [49, 0]
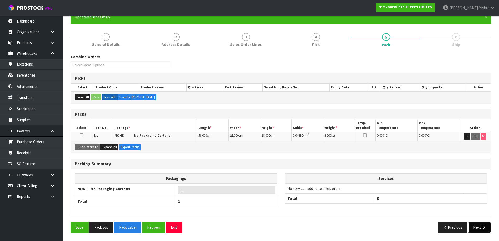
click at [488, 228] on button "Next" at bounding box center [480, 227] width 23 height 11
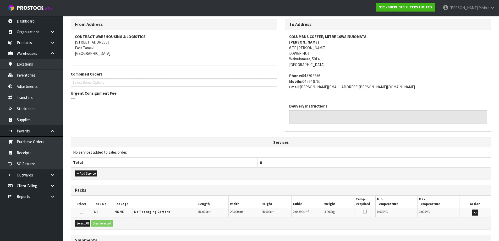
scroll to position [129, 0]
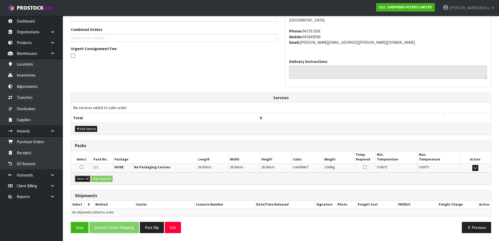
drag, startPoint x: 80, startPoint y: 179, endPoint x: 100, endPoint y: 177, distance: 19.3
click at [82, 179] on button "Select All" at bounding box center [82, 179] width 15 height 6
click at [100, 177] on button "Ship Selected" at bounding box center [101, 179] width 21 height 6
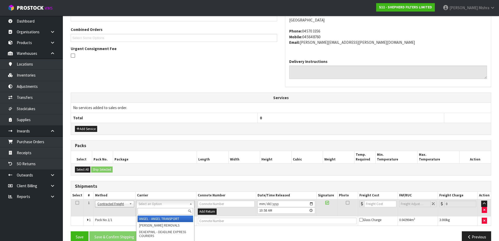
click at [155, 213] on input "text" at bounding box center [166, 211] width 56 height 7
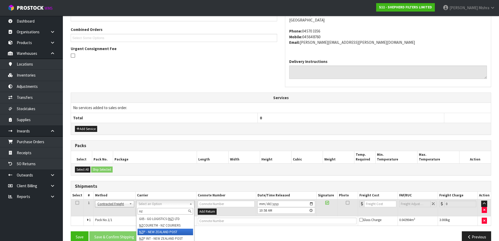
type input "nz"
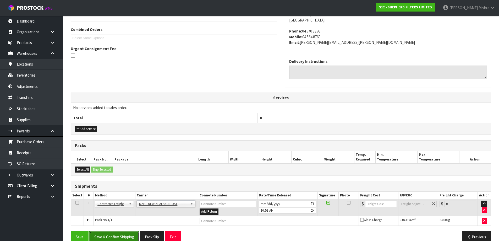
click at [106, 236] on button "Save & Confirm Shipping" at bounding box center [114, 236] width 50 height 11
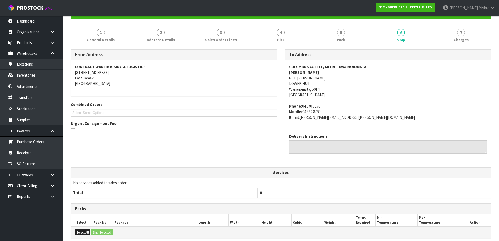
scroll to position [131, 0]
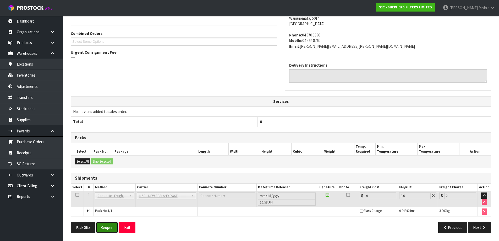
click at [108, 227] on button "Reopen" at bounding box center [107, 227] width 23 height 11
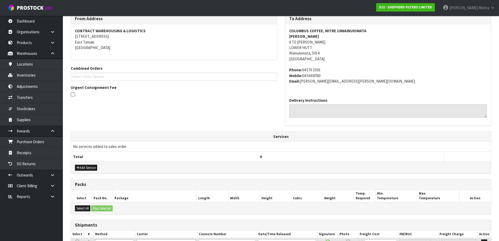
scroll to position [131, 0]
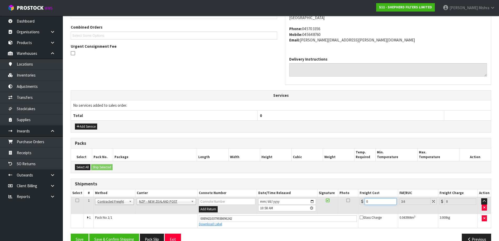
drag, startPoint x: 370, startPoint y: 202, endPoint x: 352, endPoint y: 205, distance: 18.2
click at [352, 205] on tr "1 Client Local Pickup Customer Local Pickup Company Freight Contracted Freight …" at bounding box center [281, 205] width 420 height 17
type input "8"
type input "8.29"
type input "8.4"
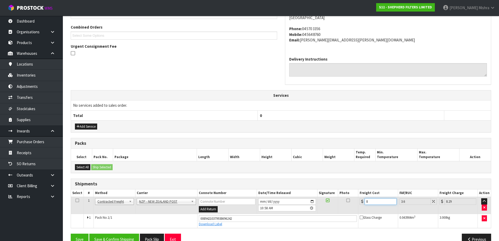
type input "8.7"
type input "8.45"
type input "8.75"
type input "8.45"
click at [106, 236] on button "Save & Confirm Shipping" at bounding box center [114, 239] width 50 height 11
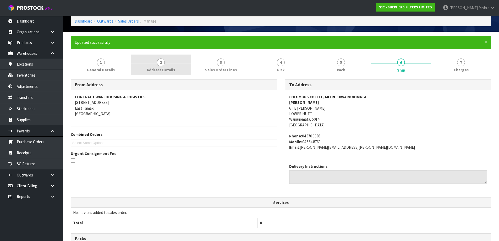
scroll to position [0, 0]
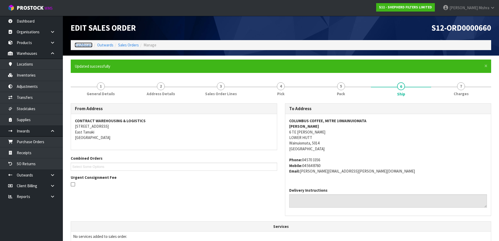
click at [85, 45] on link "Dashboard" at bounding box center [84, 44] width 18 height 5
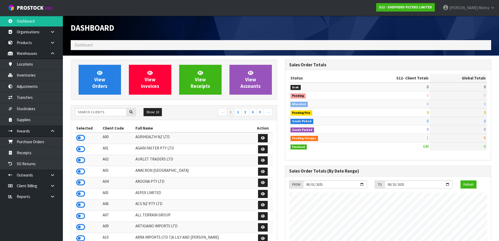
scroll to position [363, 214]
click at [87, 105] on div "Show: 10 5 10 25 50 ← 1 2 3 4 5 →" at bounding box center [174, 112] width 206 height 15
click at [87, 109] on input "text" at bounding box center [101, 112] width 52 height 8
type input "E04"
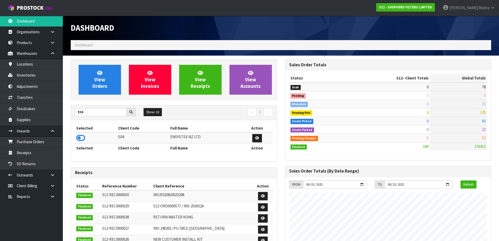
click at [82, 133] on td at bounding box center [96, 137] width 42 height 11
click at [81, 137] on icon at bounding box center [80, 138] width 9 height 8
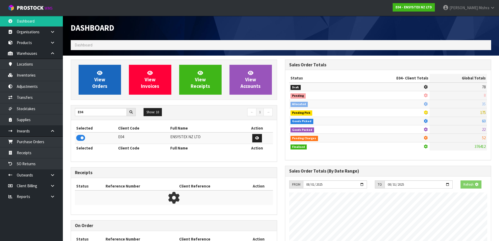
scroll to position [261850, 261962]
click at [94, 85] on span "View Orders" at bounding box center [99, 80] width 15 height 20
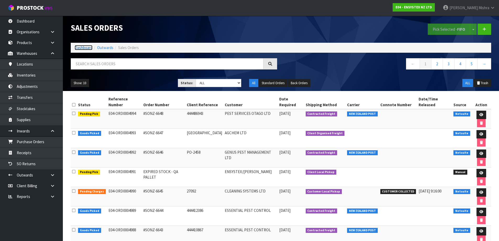
click at [77, 49] on link "Dashboard" at bounding box center [84, 47] width 18 height 5
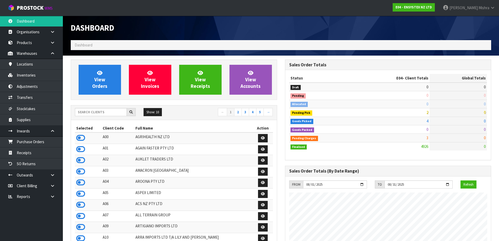
scroll to position [397, 214]
click at [95, 115] on input "text" at bounding box center [101, 112] width 52 height 8
type input "B06"
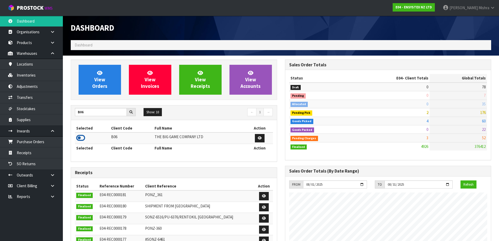
click at [79, 138] on icon at bounding box center [80, 138] width 9 height 8
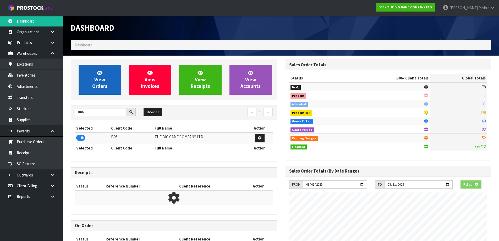
scroll to position [261850, 261962]
click at [94, 78] on link "View Orders" at bounding box center [100, 80] width 42 height 30
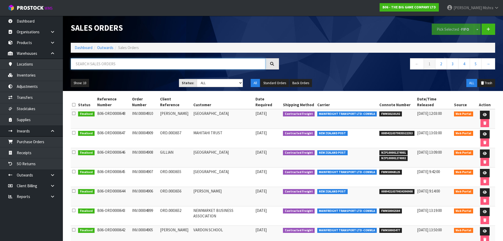
click at [122, 58] on input "text" at bounding box center [168, 63] width 195 height 11
paste input "INV.00004771"
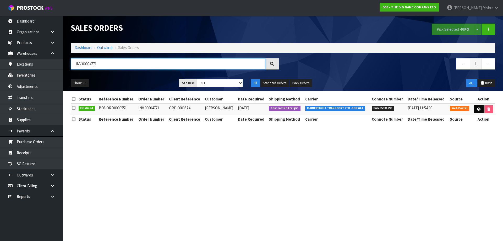
type input "INV.00004771"
click at [478, 107] on icon at bounding box center [479, 108] width 4 height 3
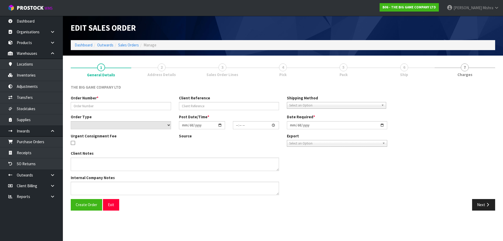
type input "INV.00004771"
type input "ORD.0003574"
select select "number:0"
type input "2024-12-31"
type input "18:00:00.000"
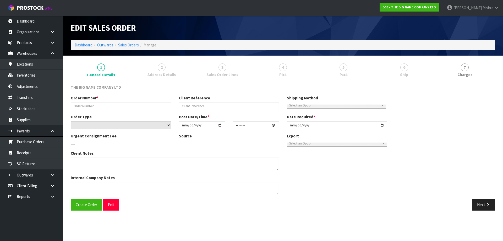
type input "2025-01-16"
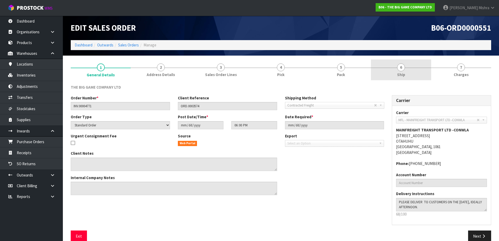
click at [386, 79] on link "6 Ship" at bounding box center [401, 70] width 60 height 21
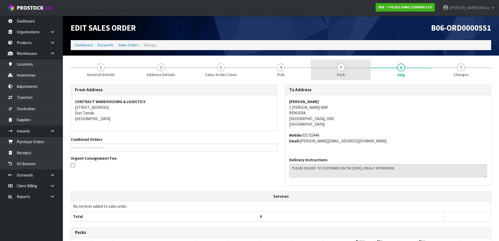
click at [348, 74] on link "5 Pack" at bounding box center [341, 70] width 60 height 21
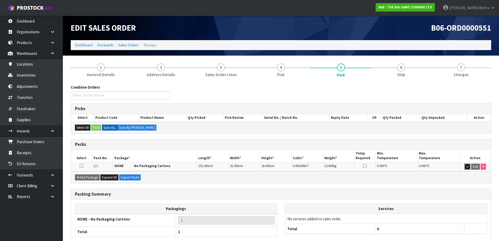
click at [467, 166] on icon "button" at bounding box center [467, 166] width 3 height 3
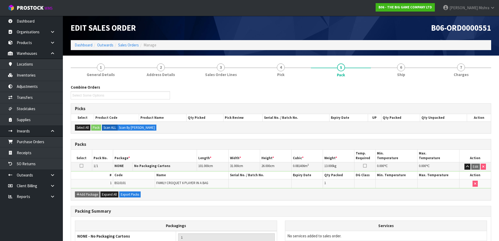
click at [122, 182] on span "BS10101" at bounding box center [120, 183] width 11 height 4
copy span "BS10101"
click at [322, 196] on div "Add Package Expand All Export Packs" at bounding box center [281, 194] width 420 height 12
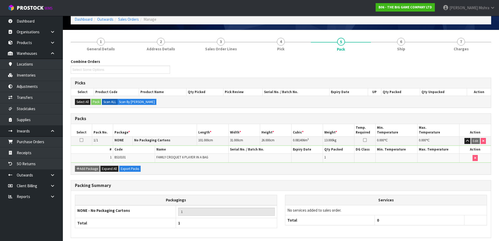
scroll to position [47, 0]
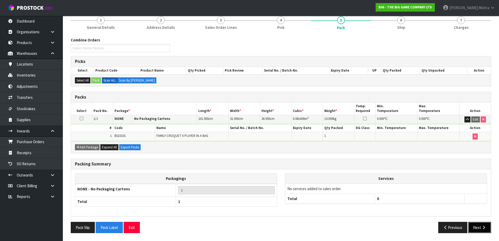
click at [485, 229] on icon "button" at bounding box center [484, 227] width 5 height 4
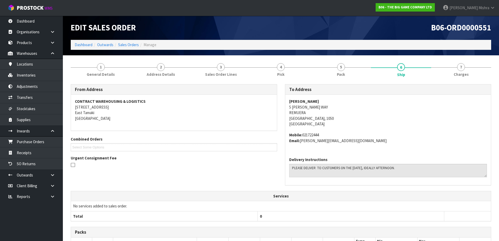
scroll to position [0, 0]
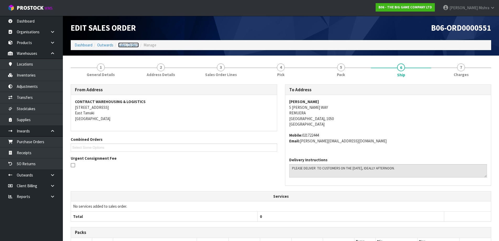
click at [126, 46] on link "Sales Orders" at bounding box center [128, 44] width 21 height 5
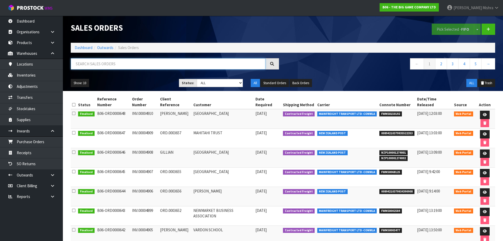
click at [131, 67] on input "text" at bounding box center [168, 63] width 195 height 11
paste input "BS10101"
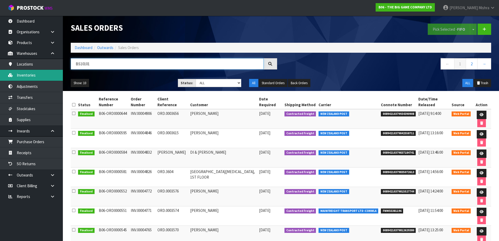
type input "BS10101"
click at [40, 76] on link "Inventories" at bounding box center [31, 75] width 63 height 11
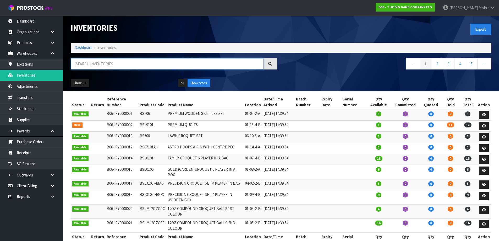
click at [95, 64] on input "text" at bounding box center [167, 63] width 193 height 11
paste input "BS10101"
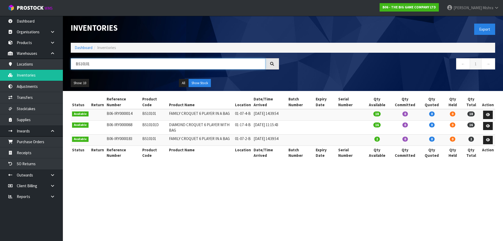
type input "BS10101"
click at [136, 66] on input "BS10101" at bounding box center [168, 63] width 195 height 11
click at [76, 45] on ol "Dashboard Inventories" at bounding box center [283, 48] width 425 height 10
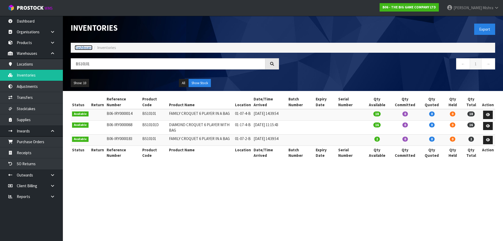
click at [79, 47] on link "Dashboard" at bounding box center [84, 47] width 18 height 5
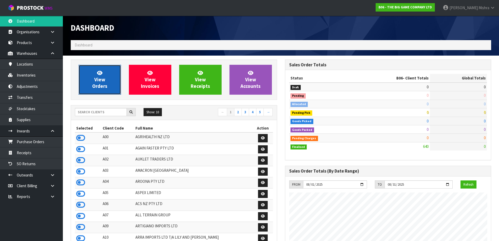
click at [81, 74] on link "View Orders" at bounding box center [100, 80] width 42 height 30
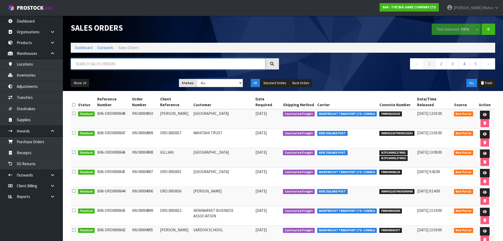
click at [137, 64] on input "text" at bounding box center [168, 63] width 195 height 11
paste input "INV.00003608"
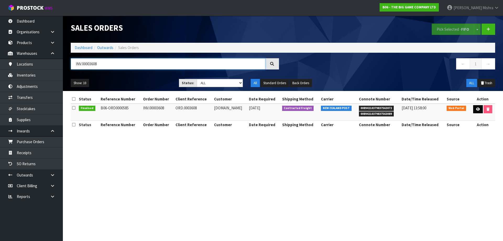
type input "INV.00003608"
click at [478, 109] on icon at bounding box center [478, 108] width 4 height 3
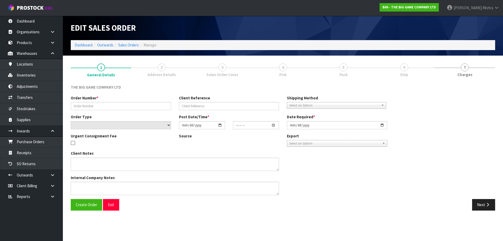
type input "INV.00003608"
type input "ORD.0003608"
select select "number:0"
type input "2025-03-21"
type input "10:47:00.000"
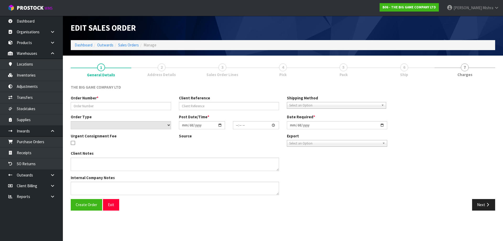
type input "2025-03-21"
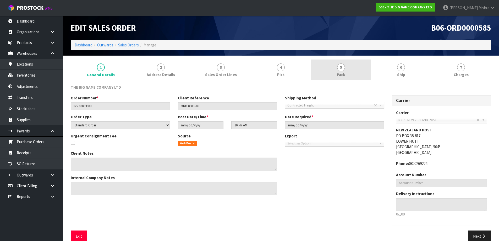
click at [332, 77] on link "5 Pack" at bounding box center [341, 70] width 60 height 21
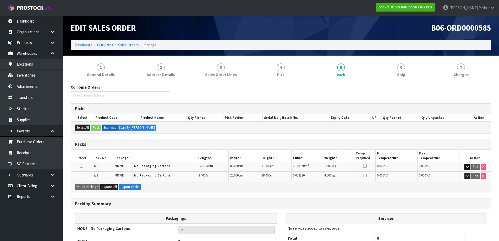
click at [465, 168] on button "button" at bounding box center [468, 167] width 6 height 6
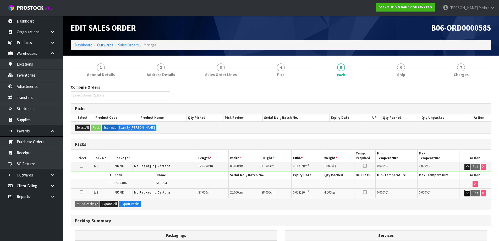
click at [468, 194] on icon "button" at bounding box center [467, 192] width 3 height 3
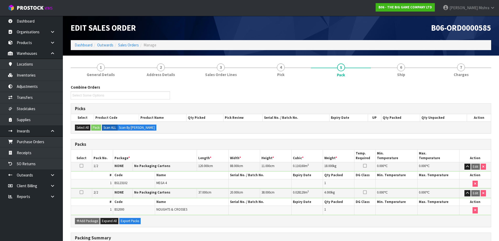
click at [87, 48] on li "Dashboard" at bounding box center [84, 45] width 18 height 6
click at [86, 46] on link "Dashboard" at bounding box center [84, 44] width 18 height 5
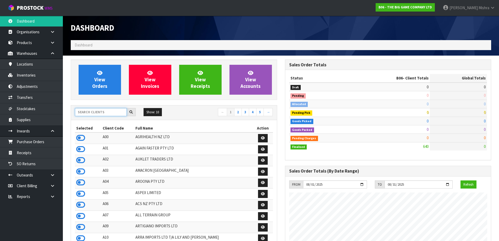
click at [102, 110] on input "text" at bounding box center [101, 112] width 52 height 8
type input "E04"
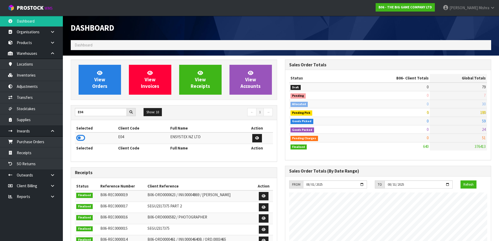
drag, startPoint x: 79, startPoint y: 138, endPoint x: 80, endPoint y: 131, distance: 6.9
click at [79, 138] on icon at bounding box center [80, 138] width 9 height 8
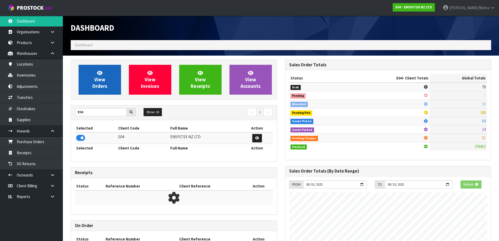
scroll to position [327, 214]
click at [89, 83] on link "View Orders" at bounding box center [100, 80] width 42 height 30
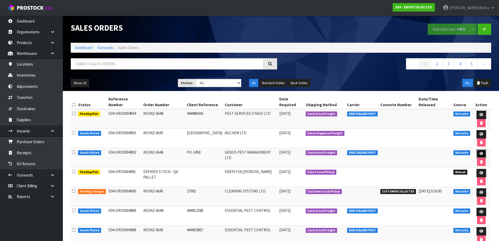
click at [480, 152] on icon at bounding box center [482, 153] width 4 height 3
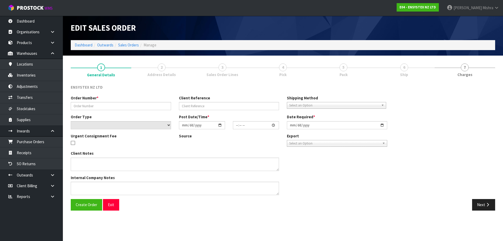
type input "#SONZ-6646"
type input "PO-2458"
select select "number:0"
type input "2025-08-12"
type input "15:15:09.000"
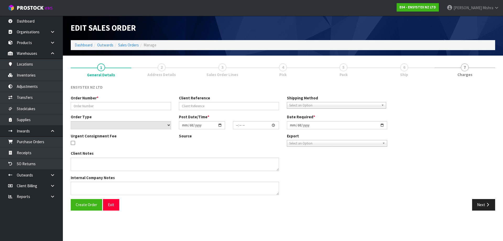
type input "2025-08-13"
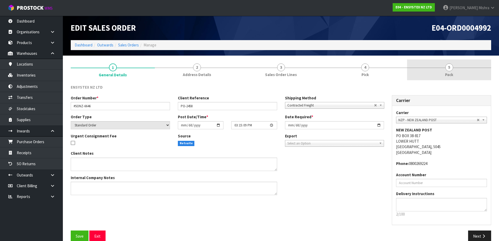
click at [446, 71] on link "5 Pack" at bounding box center [449, 70] width 84 height 21
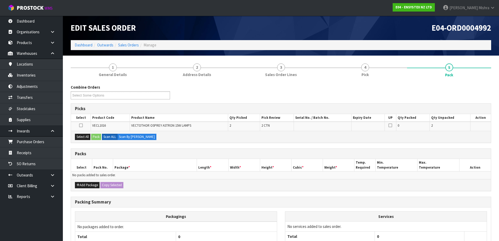
click at [86, 188] on div "Add Package Copy Selected" at bounding box center [281, 185] width 420 height 12
drag, startPoint x: 83, startPoint y: 186, endPoint x: 82, endPoint y: 182, distance: 4.6
click at [83, 187] on button "Add Package" at bounding box center [87, 185] width 25 height 6
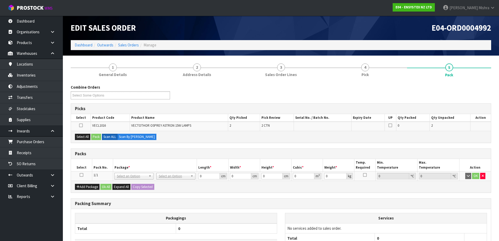
click at [80, 177] on td at bounding box center [81, 175] width 21 height 9
click at [80, 175] on icon at bounding box center [82, 175] width 4 height 0
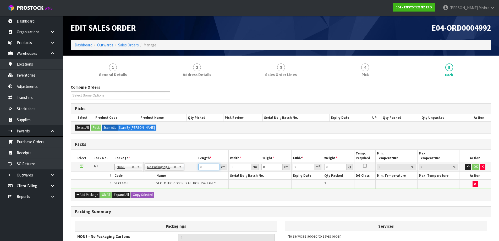
drag, startPoint x: 206, startPoint y: 170, endPoint x: 197, endPoint y: 170, distance: 9.2
click at [197, 170] on td "0 cm" at bounding box center [212, 166] width 31 height 9
click at [208, 168] on input "0" at bounding box center [208, 167] width 21 height 7
drag, startPoint x: 209, startPoint y: 167, endPoint x: 180, endPoint y: 165, distance: 29.9
click at [180, 165] on tr "1/1 NONE 007-001 007-002 007-004 007-009 007-013 007-014 007-015 007-017 007-01…" at bounding box center [281, 166] width 420 height 9
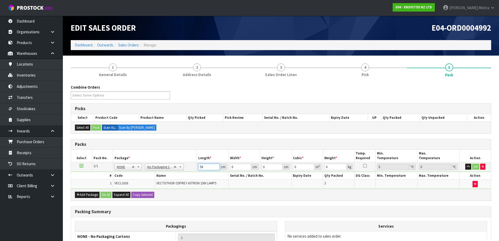
type input "58"
type input "37"
type input "2"
type input "0.004292"
type input "24"
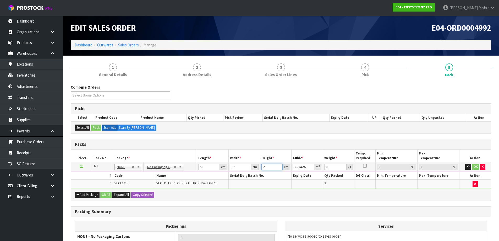
type input "0.051504"
type input "24"
type input "9"
click at [106, 196] on button "Ok All" at bounding box center [105, 195] width 11 height 6
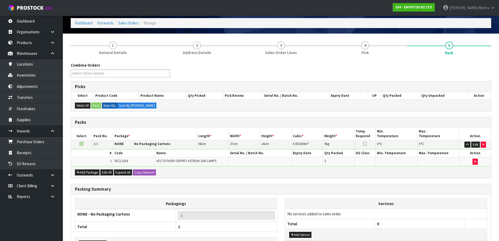
scroll to position [59, 0]
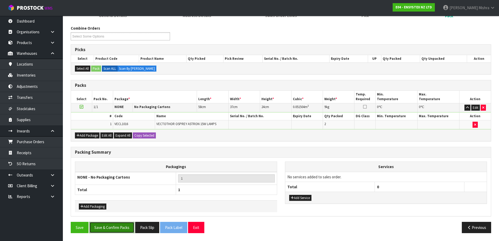
click at [120, 225] on button "Save & Confirm Packs" at bounding box center [111, 227] width 45 height 11
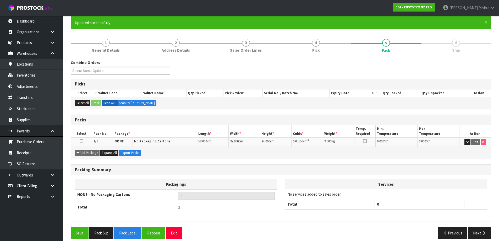
scroll to position [49, 0]
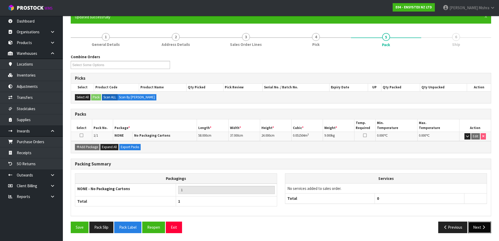
click at [483, 231] on button "Next" at bounding box center [480, 227] width 23 height 11
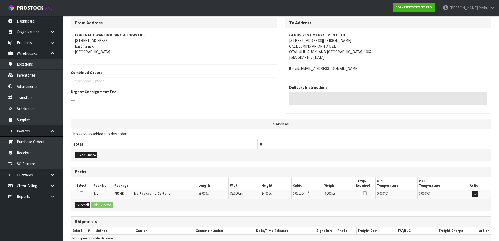
scroll to position [112, 0]
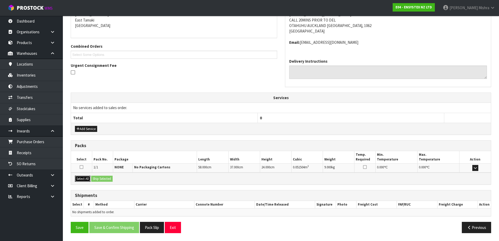
click at [84, 180] on button "Select All" at bounding box center [82, 179] width 15 height 6
click at [100, 178] on button "Ship Selected" at bounding box center [101, 179] width 21 height 6
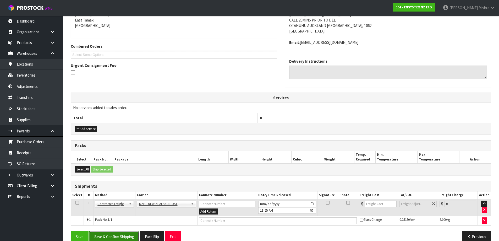
click at [123, 236] on button "Save & Confirm Shipping" at bounding box center [114, 236] width 50 height 11
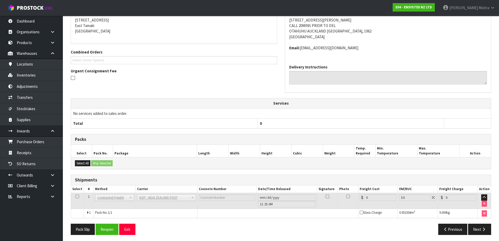
scroll to position [114, 0]
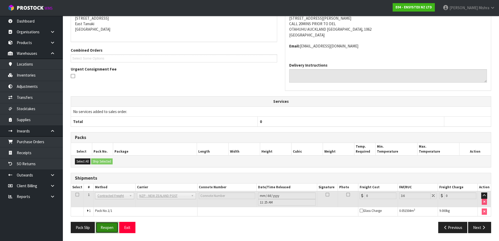
click at [110, 227] on button "Reopen" at bounding box center [107, 227] width 23 height 11
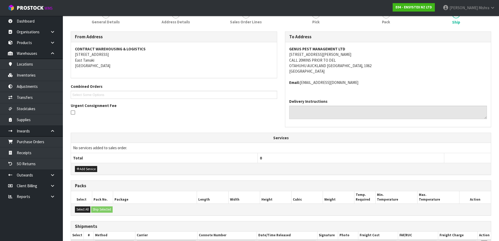
scroll to position [126, 0]
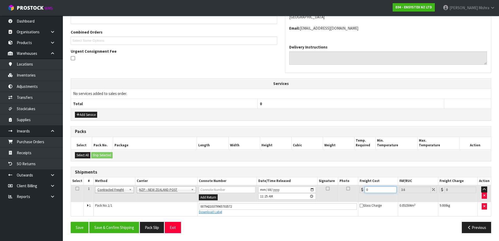
drag, startPoint x: 380, startPoint y: 191, endPoint x: 331, endPoint y: 192, distance: 49.0
click at [336, 191] on tr "1 Client Local Pickup Customer Local Pickup Company Freight Contracted Freight …" at bounding box center [281, 193] width 420 height 17
type input "3"
type input "3.11"
type input "3.8"
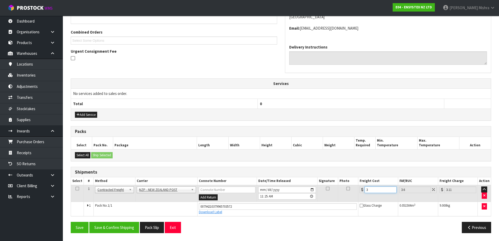
type input "3.94"
type input "3.88"
type input "4.02"
type input "3.88"
click at [123, 230] on button "Save & Confirm Shipping" at bounding box center [114, 227] width 50 height 11
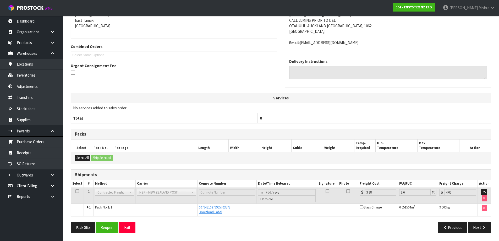
scroll to position [0, 0]
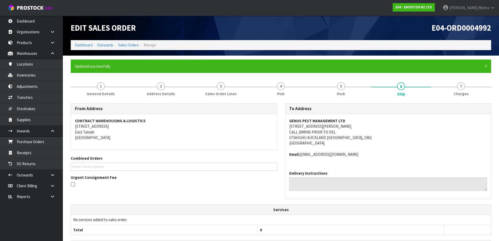
click at [74, 43] on ol "Dashboard Outwards Sales Orders Manage" at bounding box center [281, 45] width 421 height 10
click at [74, 45] on ol "Dashboard Outwards Sales Orders Manage" at bounding box center [281, 45] width 421 height 10
click at [83, 45] on link "Dashboard" at bounding box center [84, 44] width 18 height 5
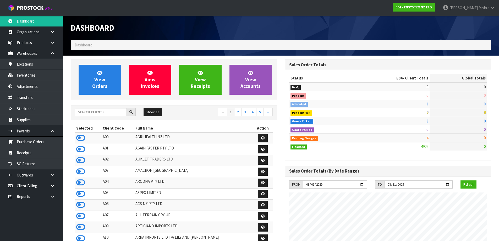
scroll to position [397, 214]
click at [99, 112] on input "text" at bounding box center [101, 112] width 52 height 8
type input "13"
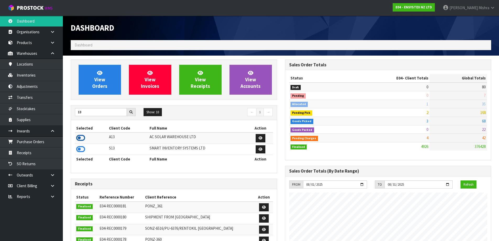
click at [79, 139] on icon at bounding box center [80, 138] width 9 height 8
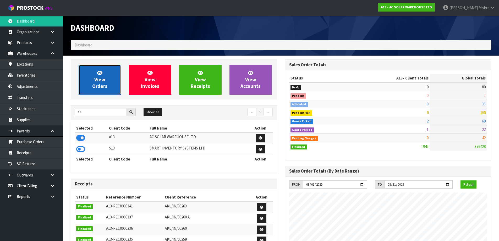
click at [94, 82] on link "View Orders" at bounding box center [100, 80] width 42 height 30
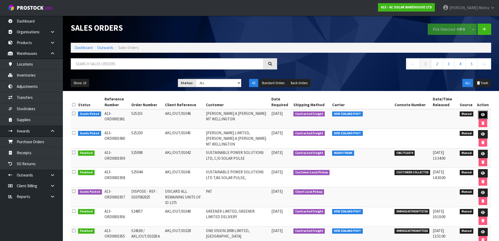
click at [483, 113] on link at bounding box center [483, 115] width 10 height 8
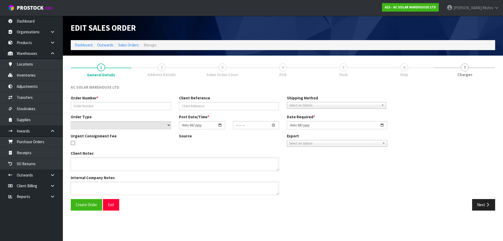
type input "S25233"
type input "AKL/OUT/01046"
select select "number:0"
type input "2025-08-13"
type input "09:33:00.000"
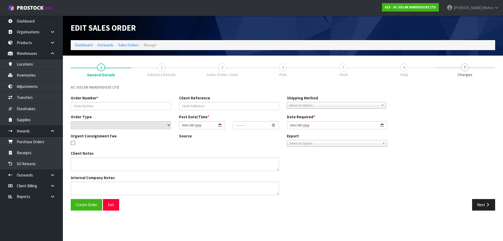
type input "2025-08-13"
type textarea "PLEASE SEND VIA NZ POST"
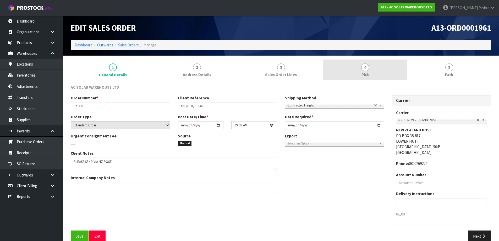
click at [370, 73] on link "4 Pick" at bounding box center [365, 70] width 84 height 21
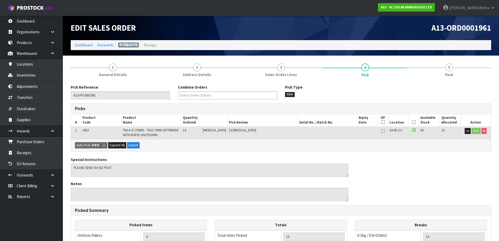
click at [130, 44] on link "Sales Orders" at bounding box center [128, 44] width 21 height 5
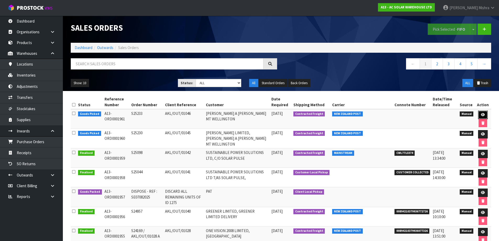
click at [479, 112] on link at bounding box center [483, 115] width 10 height 8
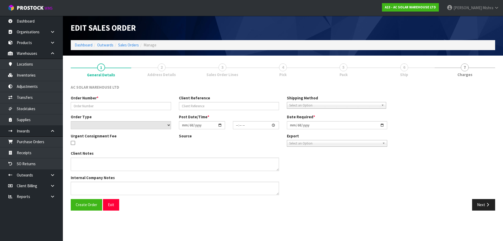
type input "S25233"
type input "AKL/OUT/01046"
select select "number:0"
type input "2025-08-13"
type input "09:33:00.000"
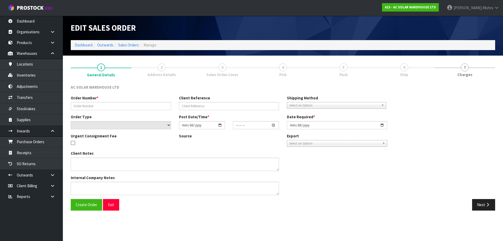
type input "2025-08-13"
type textarea "PLEASE SEND VIA NZ POST"
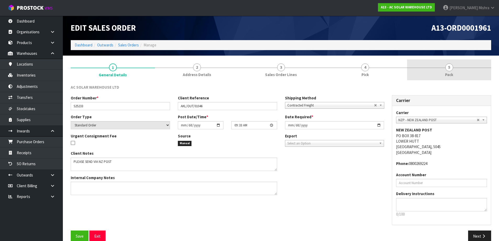
click at [442, 71] on link "5 Pack" at bounding box center [449, 70] width 84 height 21
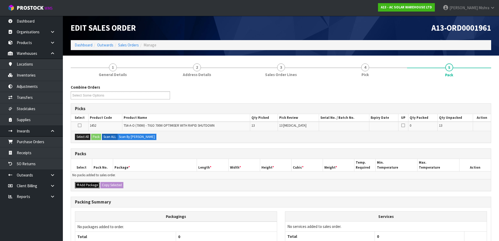
drag, startPoint x: 80, startPoint y: 185, endPoint x: 81, endPoint y: 181, distance: 3.4
click at [81, 185] on button "Add Package" at bounding box center [87, 185] width 25 height 6
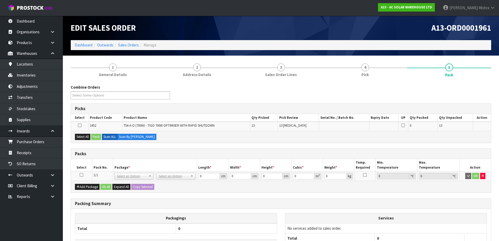
click at [80, 170] on th "Select" at bounding box center [81, 165] width 21 height 12
click at [80, 172] on td at bounding box center [81, 175] width 21 height 9
click at [81, 173] on td at bounding box center [81, 175] width 21 height 9
click at [82, 175] on icon at bounding box center [82, 175] width 4 height 0
click at [85, 136] on button "Select All" at bounding box center [82, 137] width 15 height 6
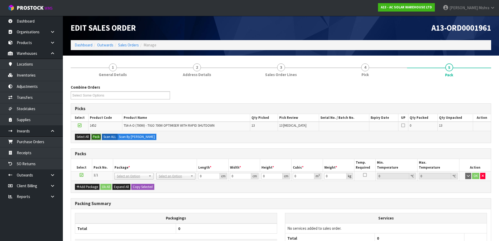
click at [95, 136] on button "Pack" at bounding box center [96, 137] width 10 height 6
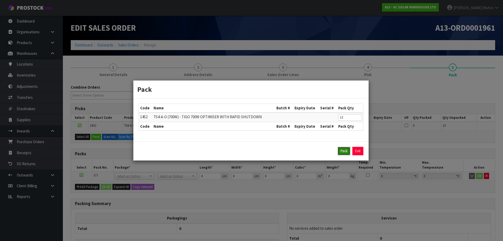
click at [343, 151] on button "Pack" at bounding box center [344, 151] width 13 height 8
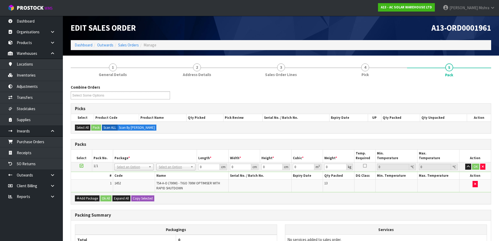
click at [178, 172] on th "Name" at bounding box center [192, 176] width 74 height 8
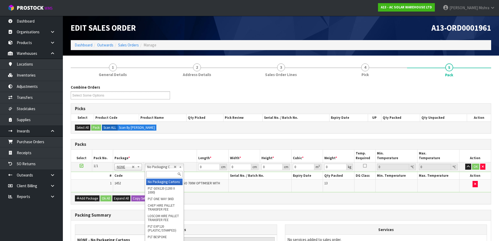
click at [163, 177] on input "text" at bounding box center [164, 174] width 36 height 7
type input "oc"
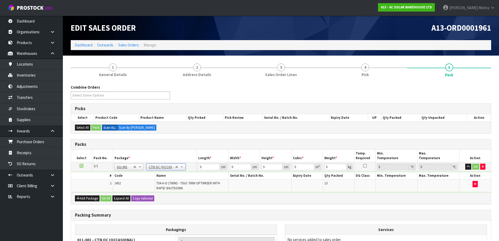
type input "6.5"
drag, startPoint x: 209, startPoint y: 169, endPoint x: 195, endPoint y: 167, distance: 14.5
click at [195, 167] on tr "1/1 NONE 007-001 007-002 007-004 007-009 007-013 007-014 007-015 007-017 007-01…" at bounding box center [281, 166] width 420 height 9
click at [213, 166] on input "0" at bounding box center [208, 167] width 21 height 7
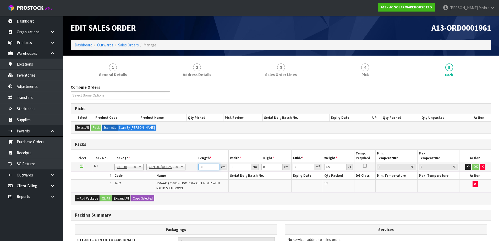
type input "38"
type input "28"
type input "3"
type input "0.003192"
type input "34"
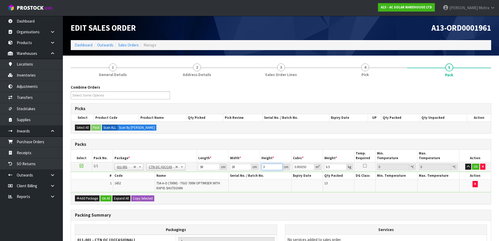
type input "0.036176"
type input "34"
type input "9"
click at [108, 198] on button "Ok All" at bounding box center [105, 198] width 11 height 6
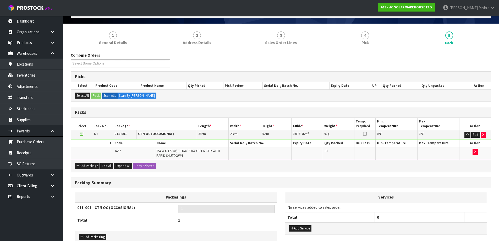
scroll to position [63, 0]
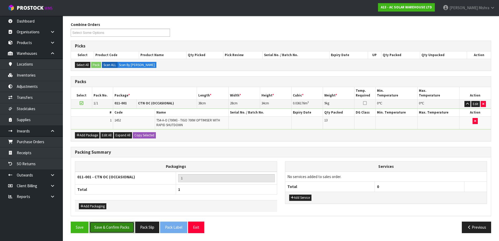
click at [113, 224] on button "Save & Confirm Packs" at bounding box center [111, 227] width 45 height 11
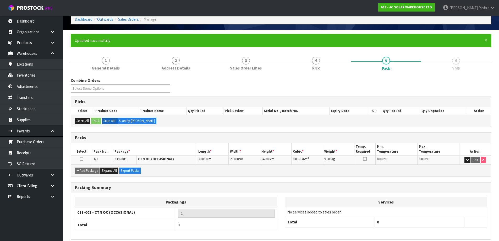
scroll to position [49, 0]
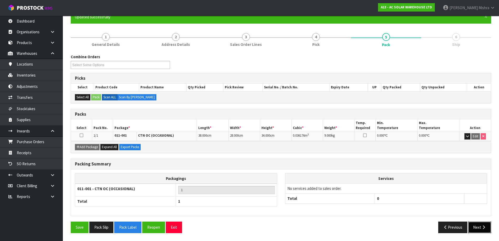
click at [476, 226] on button "Next" at bounding box center [480, 227] width 23 height 11
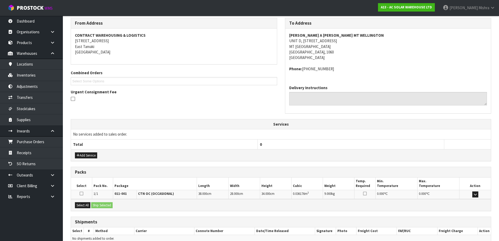
scroll to position [112, 0]
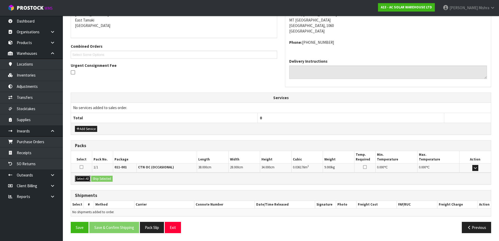
click at [84, 179] on button "Select All" at bounding box center [82, 179] width 15 height 6
click at [108, 178] on button "Ship Selected" at bounding box center [101, 179] width 21 height 6
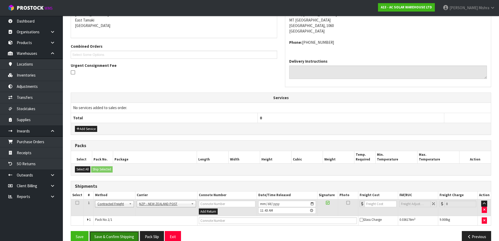
click at [120, 234] on button "Save & Confirm Shipping" at bounding box center [114, 236] width 50 height 11
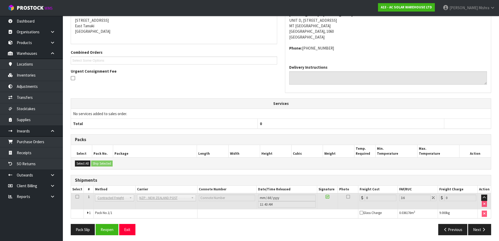
scroll to position [114, 0]
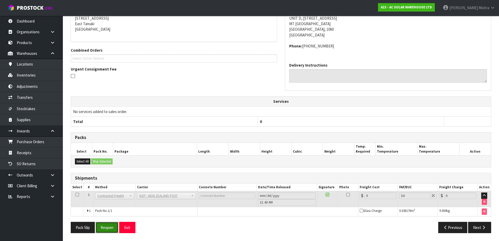
click at [113, 227] on button "Reopen" at bounding box center [107, 227] width 23 height 11
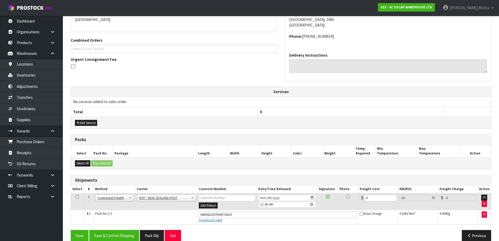
scroll to position [126, 0]
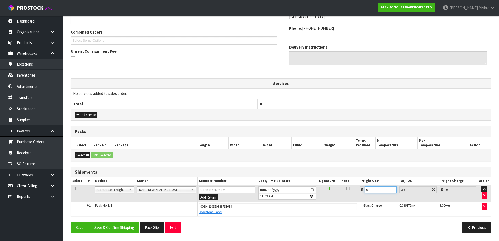
drag, startPoint x: 379, startPoint y: 192, endPoint x: 351, endPoint y: 191, distance: 27.3
click at [352, 191] on tr "1 Client Local Pickup Customer Local Pickup Company Freight Contracted Freight …" at bounding box center [281, 193] width 420 height 17
type input "4"
type input "4.14"
type input "4.3"
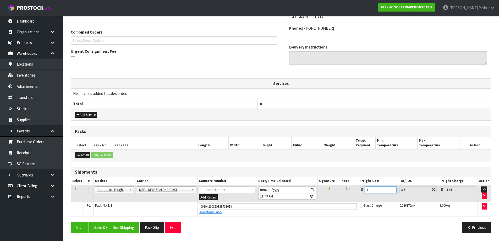
type input "4.45"
type input "4.33"
type input "4.49"
type input "4.33"
click at [113, 225] on button "Save & Confirm Shipping" at bounding box center [114, 227] width 50 height 11
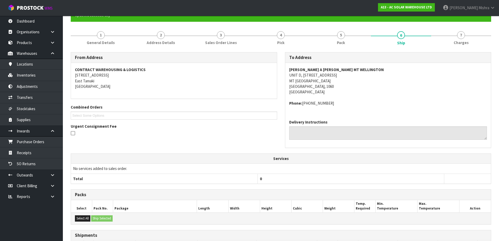
scroll to position [0, 0]
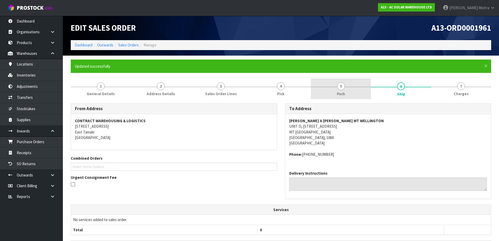
click at [329, 91] on link "5 Pack" at bounding box center [341, 88] width 60 height 21
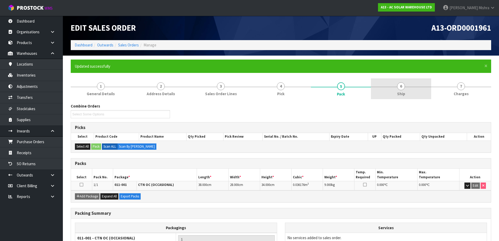
click at [415, 97] on link "6 Ship" at bounding box center [401, 88] width 60 height 21
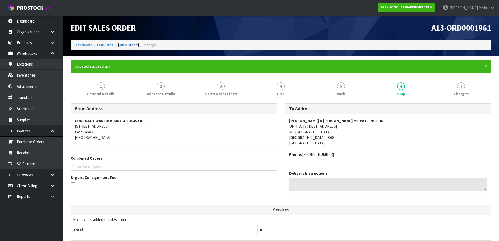
click at [128, 42] on link "Sales Orders" at bounding box center [128, 44] width 21 height 5
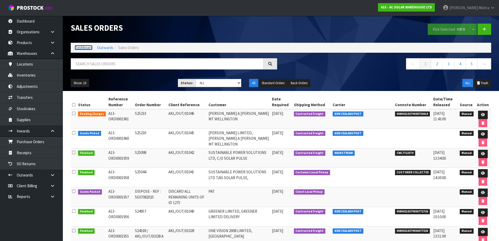
click at [82, 50] on link "Dashboard" at bounding box center [84, 47] width 18 height 5
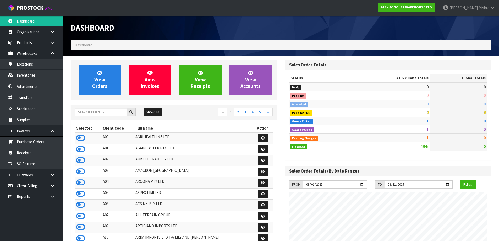
scroll to position [358, 214]
click at [104, 109] on input "text" at bounding box center [101, 112] width 52 height 8
type input "F06"
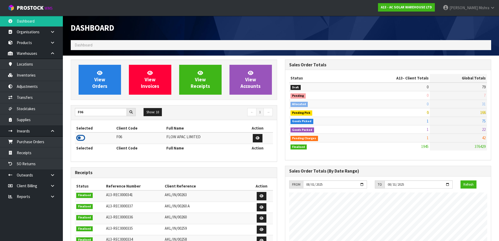
click at [81, 137] on icon at bounding box center [80, 138] width 9 height 8
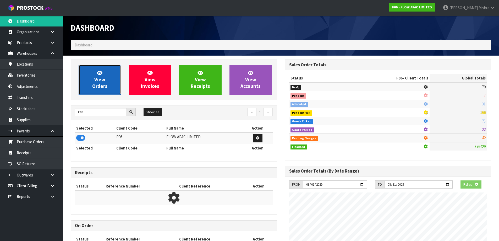
click at [99, 68] on link "View Orders" at bounding box center [100, 80] width 42 height 30
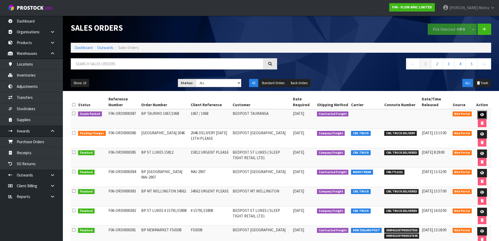
click at [484, 115] on icon at bounding box center [483, 114] width 4 height 3
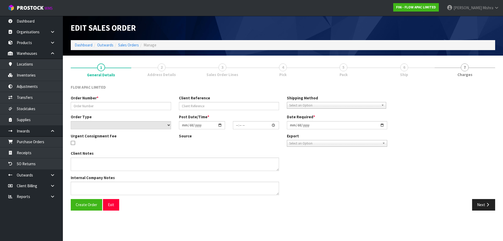
type input "BP TAURIKO 1067/1068"
type input "1067 / 1068"
select select "number:0"
type input "2025-08-11"
type input "18:39:00.000"
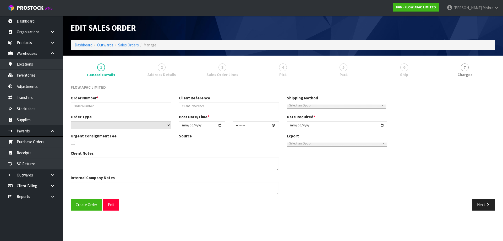
type input "2025-08-12"
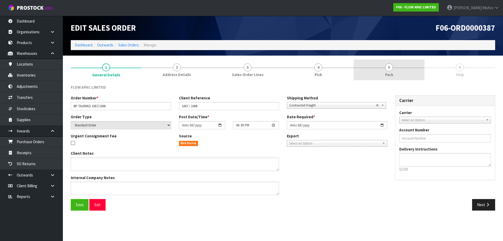
click at [388, 70] on span "5" at bounding box center [389, 67] width 8 height 8
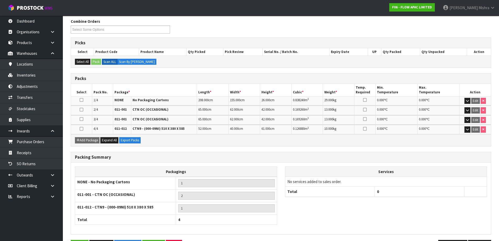
scroll to position [84, 0]
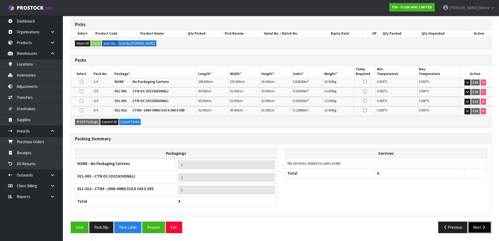
click at [483, 228] on icon "button" at bounding box center [484, 227] width 5 height 4
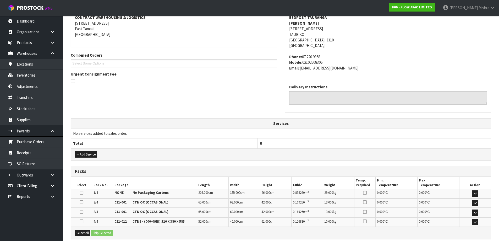
scroll to position [0, 0]
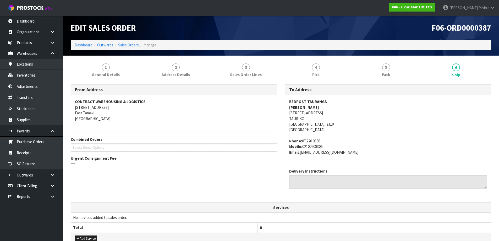
click at [307, 101] on strong "BEDPOST TAURANGA" at bounding box center [308, 101] width 38 height 5
copy strong "BEDPOST TAURANGA"
click at [303, 114] on address "BEDPOST TAURANGA HARRY SEKHON 33-37 TAURIKURA DRIVE TAURIKO Tauranga, 3310 New …" at bounding box center [388, 116] width 198 height 34
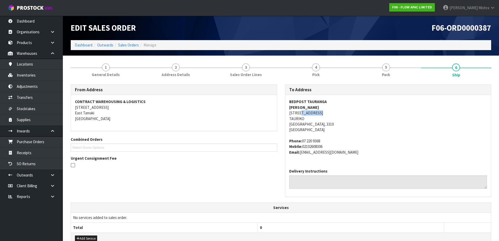
click at [303, 114] on address "BEDPOST TAURANGA HARRY SEKHON 33-37 TAURIKURA DRIVE TAURIKO Tauranga, 3310 New …" at bounding box center [388, 116] width 198 height 34
copy address "33-37 TAURIKURA DRIVE"
drag, startPoint x: 328, startPoint y: 142, endPoint x: 302, endPoint y: 139, distance: 26.1
click at [302, 139] on address "Phone: 07 220 9368 Mobile: 02102608306 Email: tauriko@bepost.co.nz" at bounding box center [388, 146] width 198 height 17
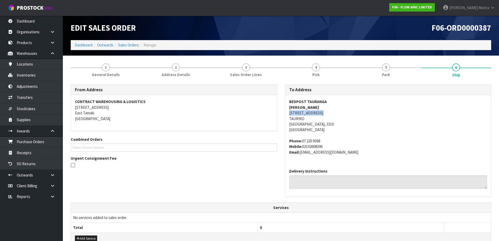
copy address "07 220 9368"
click at [304, 106] on strong "HARRY SEKHON" at bounding box center [304, 107] width 30 height 5
copy strong "HARRY SEKHON"
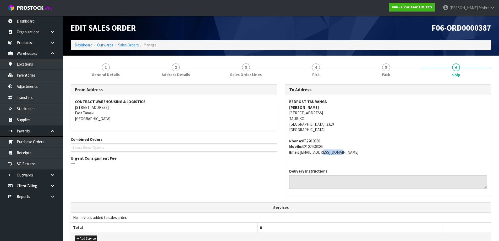
drag, startPoint x: 332, startPoint y: 153, endPoint x: 370, endPoint y: 155, distance: 37.3
click at [317, 154] on address "Phone: 07 220 9368 Mobile: 02102608306 Email: tauriko@bepost.co.nz" at bounding box center [388, 146] width 198 height 17
click at [368, 155] on div "BEDPOST TAURANGA HARRY SEKHON 33-37 TAURIKURA DRIVE TAURIKO Tauranga, 3310 New …" at bounding box center [389, 129] width 206 height 69
drag, startPoint x: 362, startPoint y: 155, endPoint x: 301, endPoint y: 156, distance: 61.1
click at [301, 157] on div "BEDPOST TAURANGA HARRY SEKHON 33-37 TAURIKURA DRIVE TAURIKO Tauranga, 3310 New …" at bounding box center [389, 129] width 206 height 69
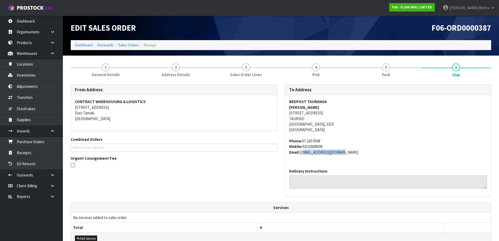
copy address "tauriko@bepost.co.nz"
click at [321, 102] on strong "BEDPOST TAURANGA" at bounding box center [308, 101] width 38 height 5
copy strong "BEDPOST TAURANGA"
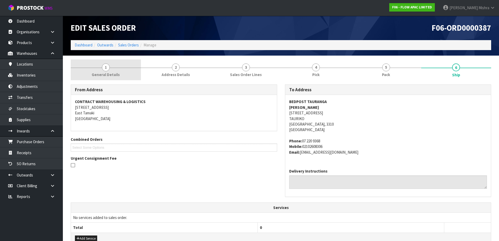
click at [116, 70] on link "1 General Details" at bounding box center [106, 70] width 70 height 21
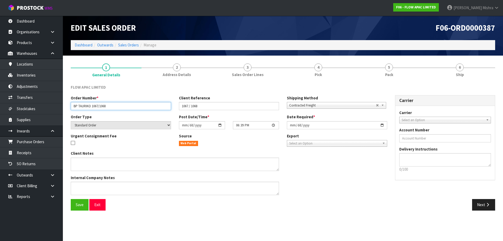
drag, startPoint x: 117, startPoint y: 105, endPoint x: 79, endPoint y: 108, distance: 38.1
click at [79, 108] on input "BP TAURIKO 1067/1068" at bounding box center [121, 106] width 100 height 8
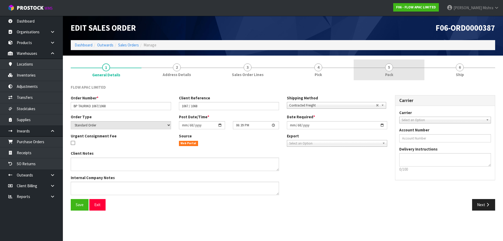
click at [376, 70] on link "5 Pack" at bounding box center [389, 70] width 71 height 21
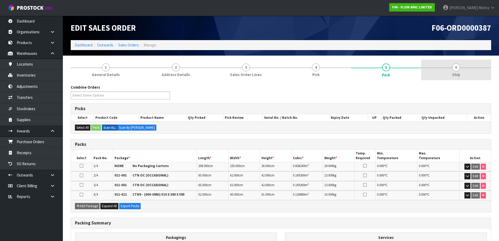
click at [460, 68] on link "6 Ship" at bounding box center [457, 70] width 70 height 21
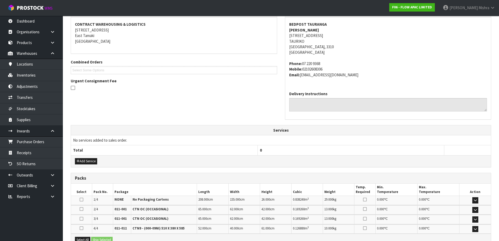
scroll to position [139, 0]
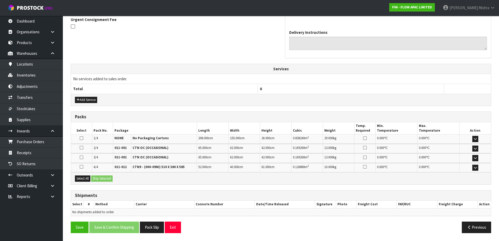
click at [80, 139] on icon at bounding box center [82, 138] width 4 height 4
click at [0, 0] on input "checkbox" at bounding box center [0, 0] width 0 height 0
click at [100, 176] on button "Ship Selected" at bounding box center [101, 178] width 21 height 6
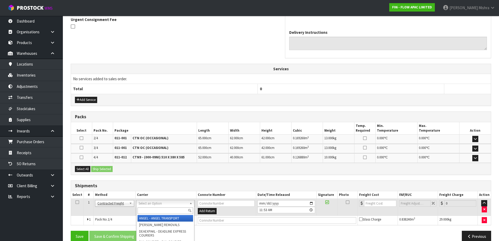
click at [160, 209] on input "text" at bounding box center [166, 210] width 56 height 7
type input "M2"
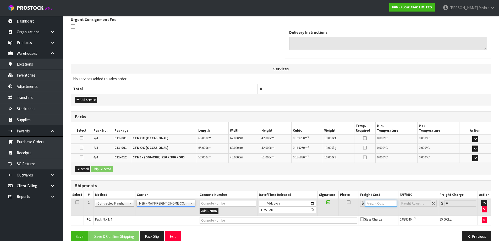
click at [379, 203] on input "number" at bounding box center [381, 203] width 32 height 7
type input "113.72"
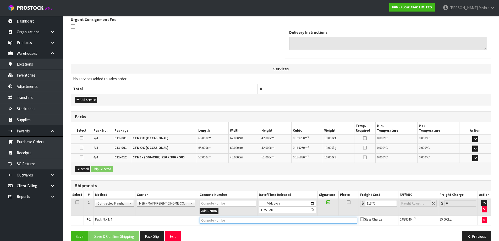
click at [223, 221] on input "text" at bounding box center [279, 220] width 158 height 7
click at [245, 219] on input "text" at bounding box center [279, 220] width 158 height 7
paste input "FWM58243973"
type input "FWM58243973"
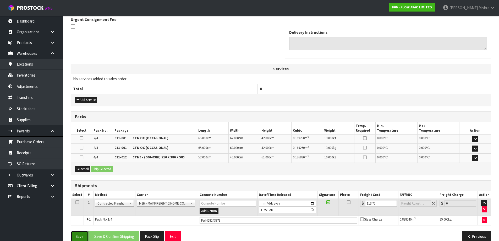
click at [78, 238] on button "Save" at bounding box center [80, 236] width 18 height 11
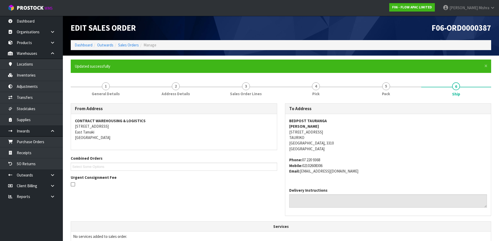
click at [310, 120] on strong "BEDPOST TAURANGA" at bounding box center [308, 120] width 38 height 5
click at [310, 119] on strong "BEDPOST TAURANGA" at bounding box center [308, 120] width 38 height 5
copy strong "BEDPOST TAURANGA"
click at [311, 129] on address "BEDPOST TAURANGA HARRY SEKHON 33-37 TAURIKURA DRIVE TAURIKO Tauranga, 3310 New …" at bounding box center [388, 135] width 198 height 34
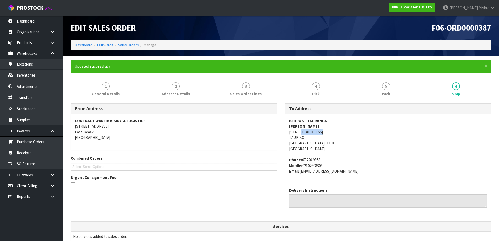
click at [311, 129] on address "BEDPOST TAURANGA HARRY SEKHON 33-37 TAURIKURA DRIVE TAURIKO Tauranga, 3310 New …" at bounding box center [388, 135] width 198 height 34
click at [311, 129] on strong "HARRY SEKHON" at bounding box center [304, 126] width 30 height 5
copy strong "HARRY SEKHON"
click at [313, 131] on address "BEDPOST TAURANGA HARRY SEKHON 33-37 TAURIKURA DRIVE TAURIKO Tauranga, 3310 New …" at bounding box center [388, 135] width 198 height 34
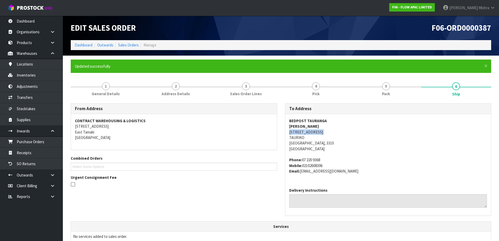
click at [313, 131] on address "BEDPOST TAURANGA HARRY SEKHON 33-37 TAURIKURA DRIVE TAURIKO Tauranga, 3310 New …" at bounding box center [388, 135] width 198 height 34
copy address "33-37 TAURIKURA DRIVE"
click at [316, 160] on address "Phone: 07 220 9368 Mobile: 02102608306 Email: tauriko@bepost.co.nz" at bounding box center [388, 165] width 198 height 17
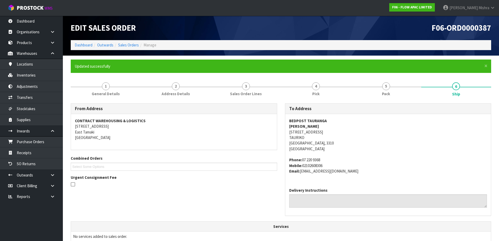
click at [332, 164] on address "Phone: 07 220 9368 Mobile: 02102608306 Email: tauriko@bepost.co.nz" at bounding box center [388, 165] width 198 height 17
drag, startPoint x: 332, startPoint y: 164, endPoint x: 309, endPoint y: 165, distance: 23.6
click at [309, 165] on address "Phone: 07 220 9368 Mobile: 02102608306 Email: tauriko@bepost.co.nz" at bounding box center [388, 165] width 198 height 17
click at [106, 86] on span "1" at bounding box center [106, 86] width 8 height 8
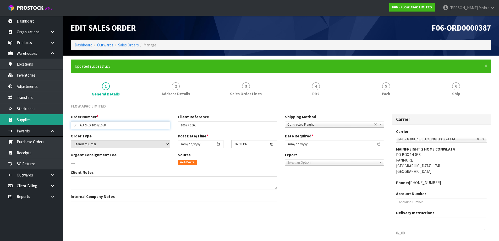
drag, startPoint x: 112, startPoint y: 122, endPoint x: 24, endPoint y: 121, distance: 88.1
click at [24, 121] on body "Toggle navigation ProStock WMS F06 - FLOW APAC LIMITED Lalisha Mishra Logout Da…" at bounding box center [249, 120] width 499 height 241
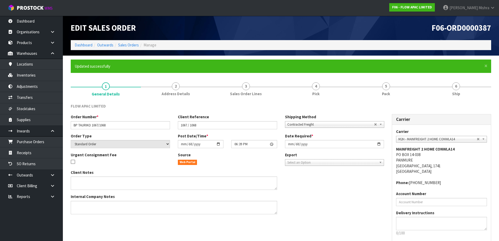
drag, startPoint x: 405, startPoint y: 88, endPoint x: 385, endPoint y: 127, distance: 44.7
click at [405, 88] on link "5 Pack" at bounding box center [386, 88] width 70 height 21
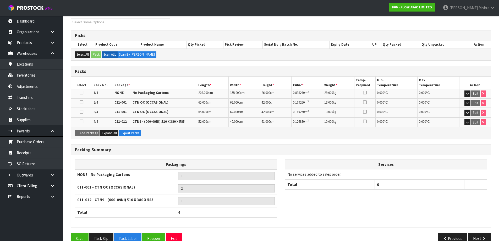
scroll to position [103, 0]
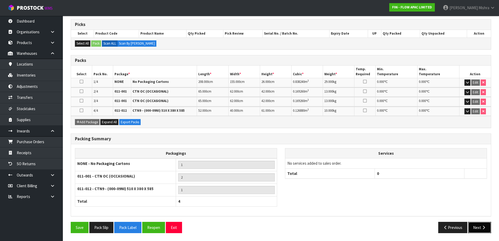
click at [478, 223] on button "Next" at bounding box center [480, 227] width 23 height 11
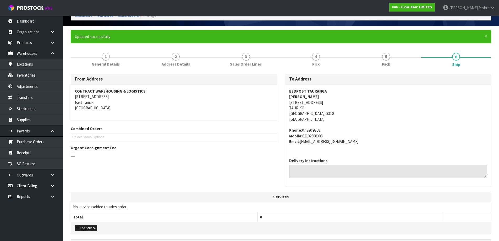
scroll to position [167, 0]
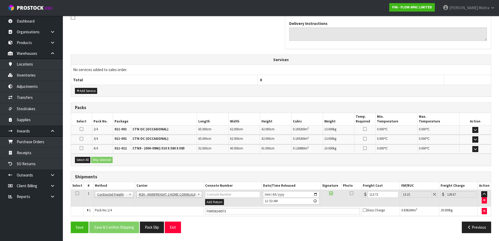
click at [81, 156] on div "Select All Ship Selected" at bounding box center [281, 160] width 420 height 12
click at [90, 162] on button "Select All" at bounding box center [82, 160] width 15 height 6
click at [106, 162] on button "Ship Selected" at bounding box center [101, 160] width 21 height 6
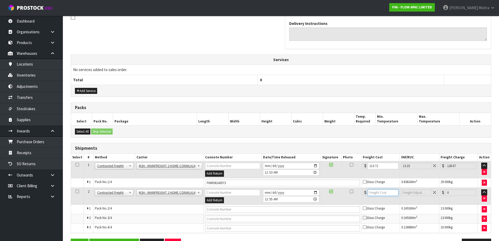
click at [375, 191] on input "number" at bounding box center [383, 192] width 31 height 7
type input "46"
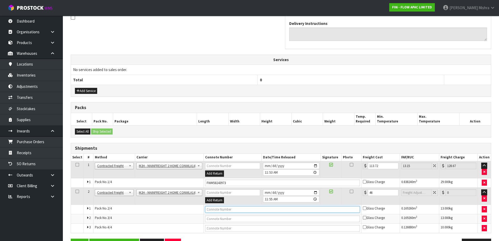
click at [234, 210] on input "text" at bounding box center [282, 209] width 155 height 7
paste input "FWM58244076"
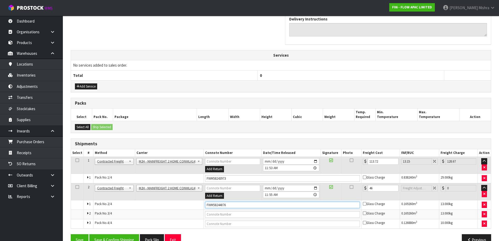
scroll to position [184, 0]
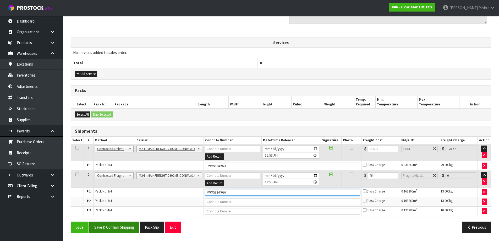
type input "FWM58244076"
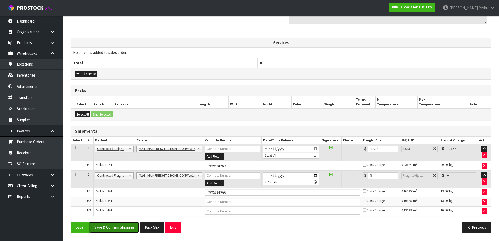
click at [116, 230] on button "Save & Confirm Shipping" at bounding box center [114, 227] width 50 height 11
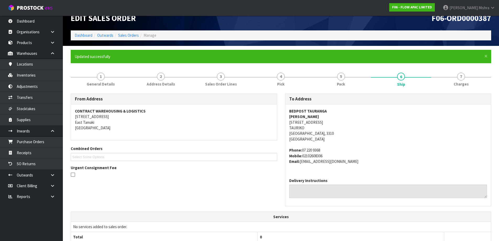
scroll to position [0, 0]
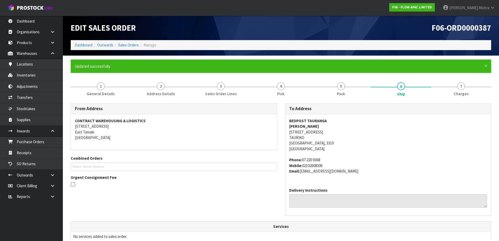
click at [129, 42] on ol "Dashboard Outwards Sales Orders Manage" at bounding box center [281, 45] width 421 height 10
click at [129, 45] on link "Sales Orders" at bounding box center [128, 44] width 21 height 5
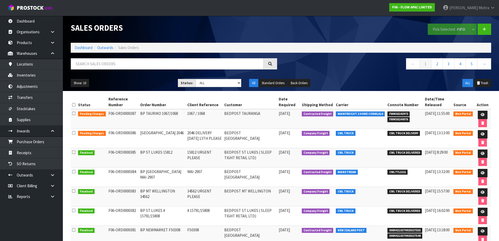
click at [82, 51] on ol "Dashboard Outwards Sales Orders" at bounding box center [281, 48] width 421 height 10
click at [83, 48] on link "Dashboard" at bounding box center [84, 47] width 18 height 5
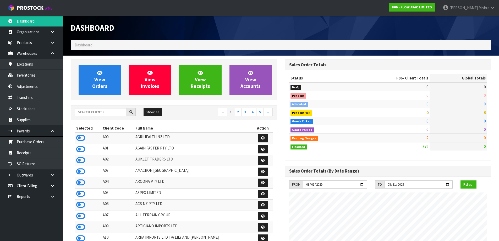
scroll to position [397, 214]
click at [107, 113] on input "text" at bounding box center [101, 112] width 52 height 8
click at [91, 112] on input "text" at bounding box center [101, 112] width 52 height 8
type input "E04"
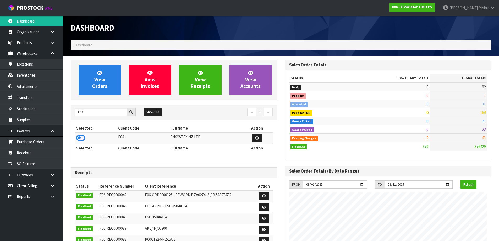
click at [82, 137] on icon at bounding box center [80, 138] width 9 height 8
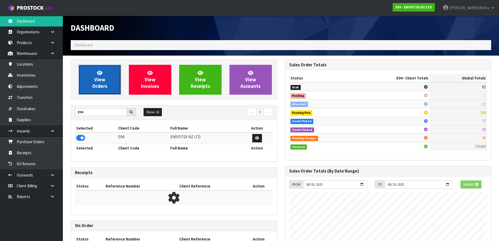
click at [86, 82] on link "View Orders" at bounding box center [100, 80] width 42 height 30
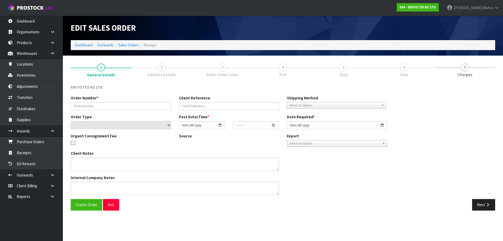
type input "#SONZ-6643"
type input "444410867"
select select "number:0"
type input "2025-08-12"
type input "12:15:09.000"
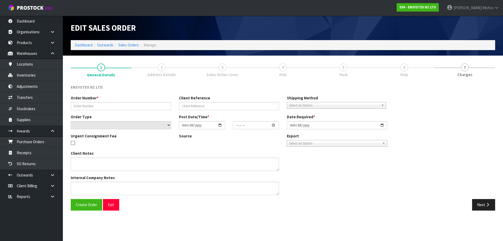
type input "2025-08-12"
type textarea "DG"
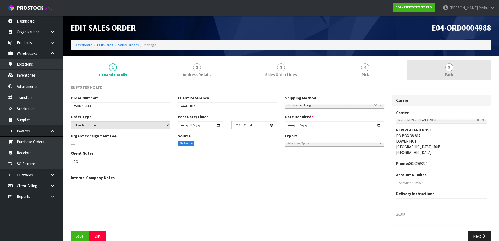
click at [443, 75] on link "5 Pack" at bounding box center [449, 70] width 84 height 21
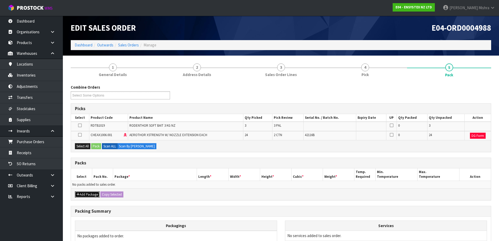
click at [89, 193] on button "Add Package" at bounding box center [87, 194] width 25 height 6
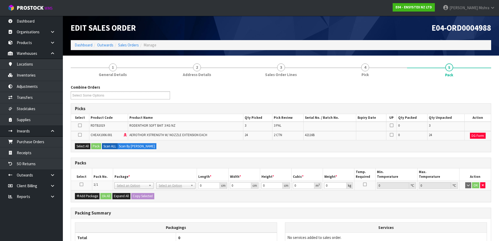
click at [81, 185] on icon at bounding box center [82, 184] width 4 height 0
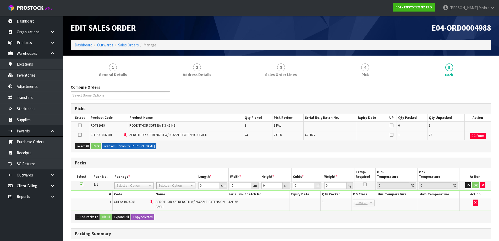
click at [127, 146] on label "Scan By Quantity" at bounding box center [136, 146] width 39 height 6
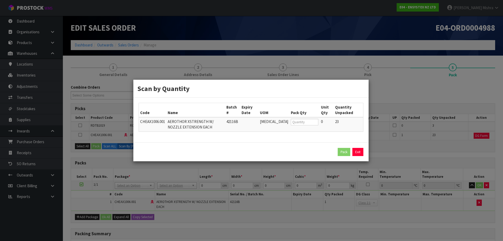
click at [295, 119] on td at bounding box center [305, 124] width 30 height 14
click at [295, 120] on input "number" at bounding box center [304, 122] width 27 height 7
type input "11"
click at [343, 152] on button "Pack" at bounding box center [344, 152] width 13 height 8
click at [312, 121] on input "15" at bounding box center [304, 122] width 27 height 7
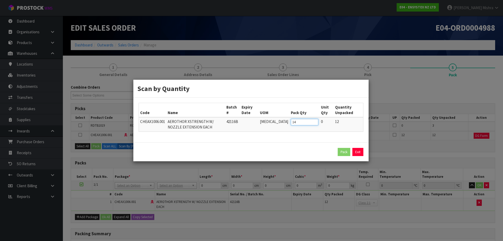
click at [313, 124] on input "14" at bounding box center [304, 122] width 27 height 7
click at [313, 124] on input "13" at bounding box center [304, 122] width 27 height 7
type input "12"
click at [313, 124] on input "12" at bounding box center [304, 122] width 27 height 7
click at [343, 157] on div "Pack Exit" at bounding box center [250, 151] width 235 height 19
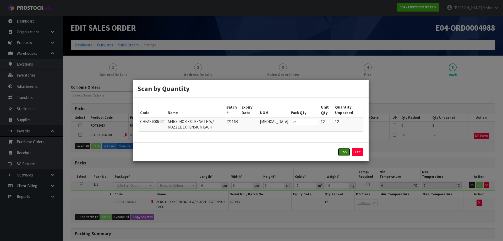
click at [343, 155] on button "Pack" at bounding box center [344, 152] width 13 height 8
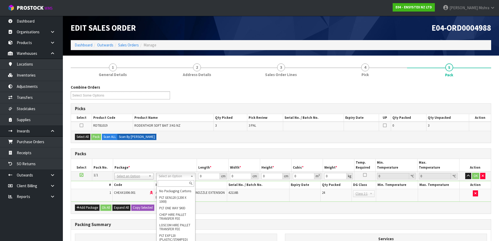
click at [166, 184] on input "text" at bounding box center [176, 183] width 36 height 7
type input "CTN6"
type input "28"
type input "20"
type input "35"
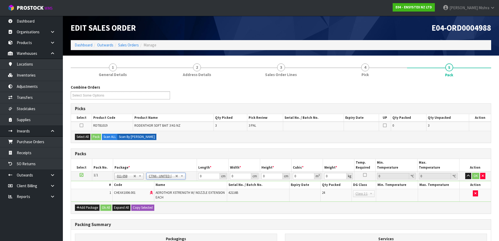
type input "0.0196"
type input "12.02"
click at [164, 180] on td "No Packaging Cartons PLT GEN120 (1200 X 1000) PLT ONE WAY SKID CHEP HIRE PALLET…" at bounding box center [171, 175] width 52 height 9
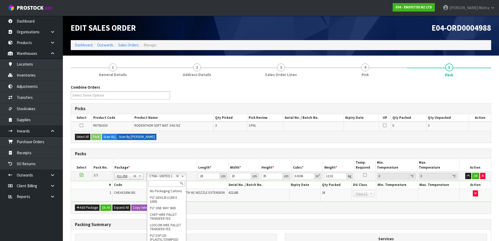
click at [164, 181] on input "text" at bounding box center [166, 183] width 36 height 7
type input "CTN6"
type input "45.5"
type input "30.5"
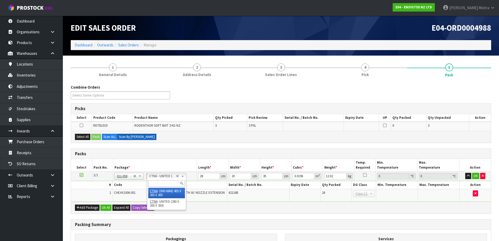
type input "0.042326"
type input "12.2"
drag, startPoint x: 211, startPoint y: 178, endPoint x: 192, endPoint y: 176, distance: 19.8
click at [192, 176] on tr "1/1 NONE 007-001 007-002 007-004 007-009 007-013 007-014 007-015 007-017 007-01…" at bounding box center [281, 175] width 420 height 9
type input "4"
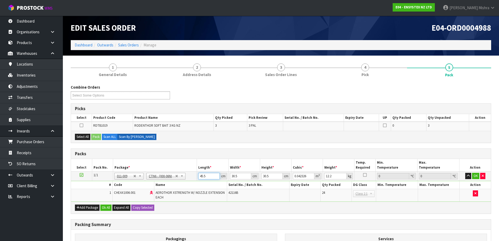
type input "0.003721"
type input "47"
type input "0.043722"
type input "47"
type input "3"
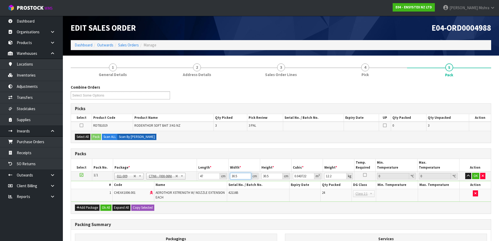
type input "0.0043"
type input "32"
type input "0.045872"
type input "32"
type input "2"
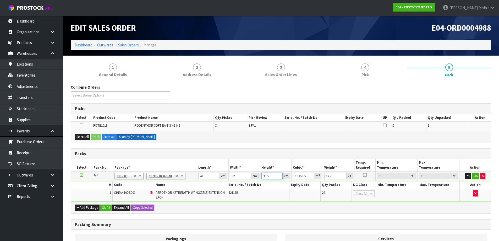
type input "0.003008"
type input "28"
type input "0.042112"
type input "28"
type input "13"
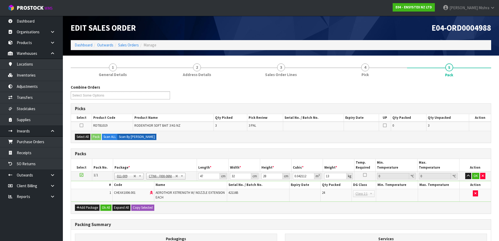
click at [336, 220] on div "Packing Summary" at bounding box center [281, 224] width 420 height 10
click at [87, 207] on button "Add Package" at bounding box center [87, 207] width 25 height 6
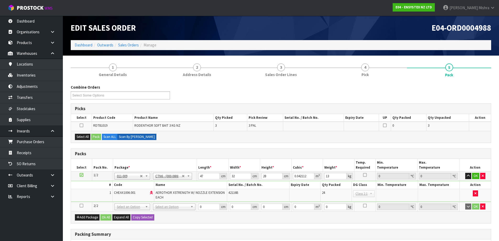
click at [82, 206] on icon at bounding box center [82, 206] width 4 height 0
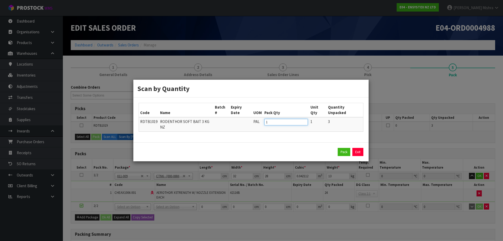
click at [304, 120] on input "1" at bounding box center [287, 122] width 44 height 7
click at [304, 120] on input "2" at bounding box center [287, 122] width 44 height 7
type input "3"
click at [304, 120] on input "3" at bounding box center [287, 122] width 44 height 7
click at [342, 148] on button "Pack" at bounding box center [344, 152] width 13 height 8
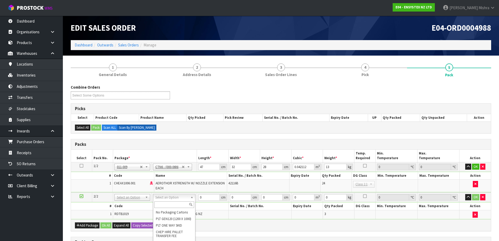
click at [253, 224] on div "Add Package Ok All Expand All Copy Selected" at bounding box center [281, 225] width 420 height 12
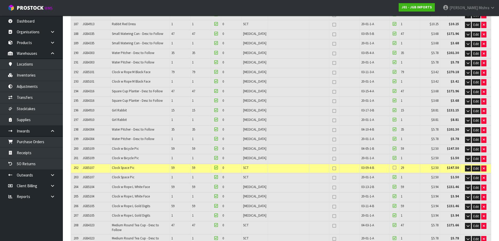
scroll to position [1999, 0]
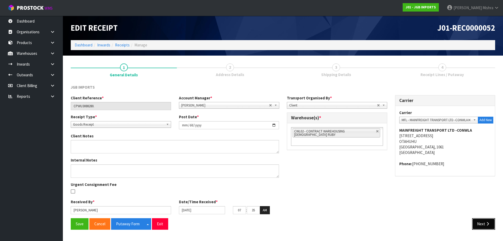
click at [484, 219] on button "Next" at bounding box center [483, 223] width 23 height 11
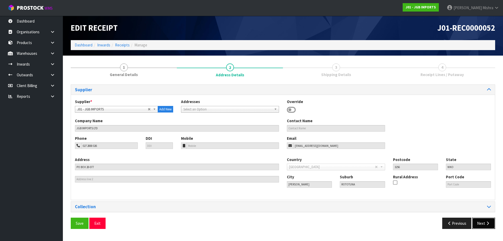
click at [486, 227] on button "Next" at bounding box center [483, 223] width 23 height 11
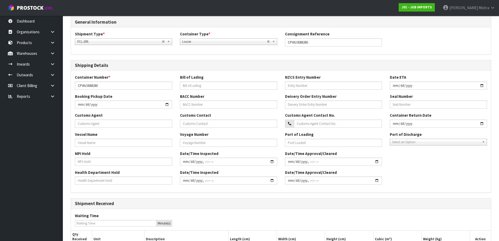
scroll to position [123, 0]
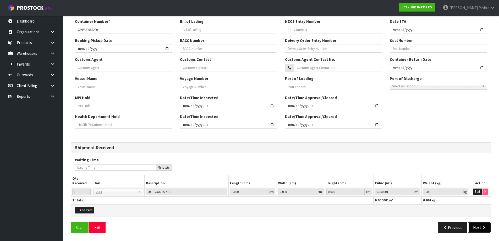
click at [475, 226] on button "Next" at bounding box center [480, 227] width 23 height 11
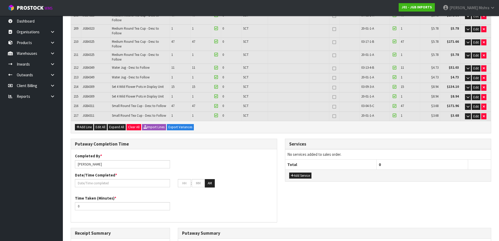
scroll to position [2125, 0]
drag, startPoint x: 122, startPoint y: 70, endPoint x: 115, endPoint y: 70, distance: 6.8
click at [122, 125] on span "Expand All" at bounding box center [116, 127] width 15 height 4
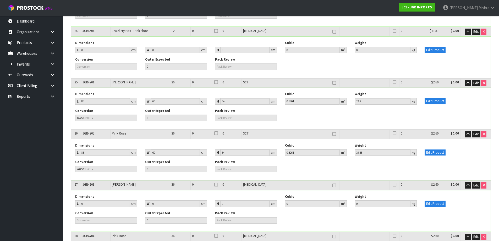
scroll to position [0, 0]
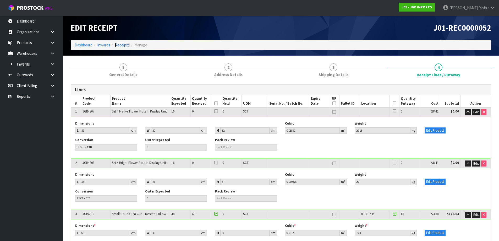
click at [120, 48] on li "Receipts" at bounding box center [119, 45] width 19 height 6
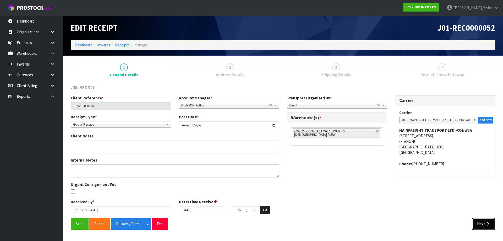
click at [479, 228] on button "Next" at bounding box center [483, 223] width 23 height 11
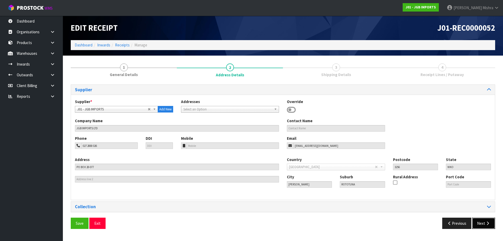
click at [482, 224] on button "Next" at bounding box center [483, 223] width 23 height 11
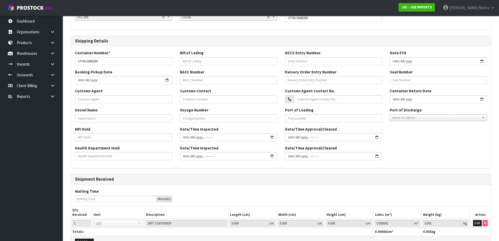
scroll to position [123, 0]
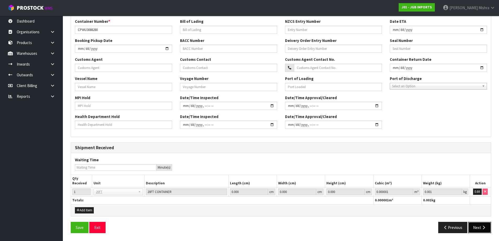
click at [480, 227] on button "Next" at bounding box center [480, 227] width 23 height 11
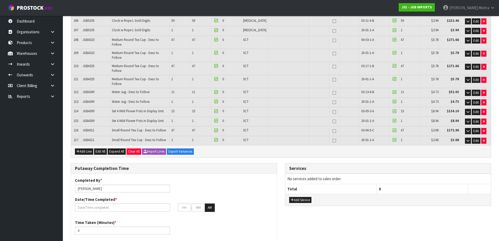
scroll to position [2099, 0]
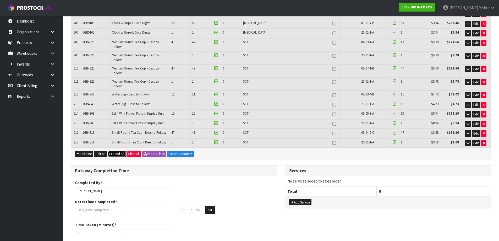
click at [121, 152] on span "Expand All" at bounding box center [116, 154] width 15 height 4
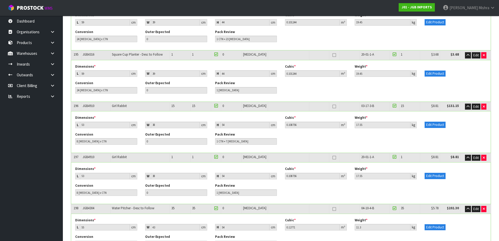
scroll to position [10037, 0]
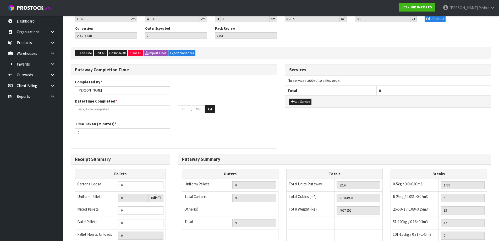
scroll to position [11243, 0]
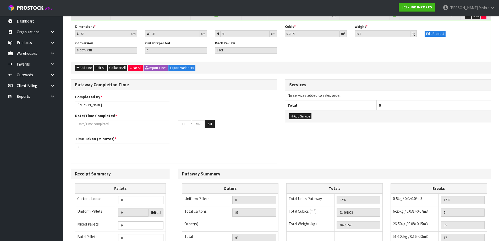
scroll to position [0, 0]
